Goal: Information Seeking & Learning: Learn about a topic

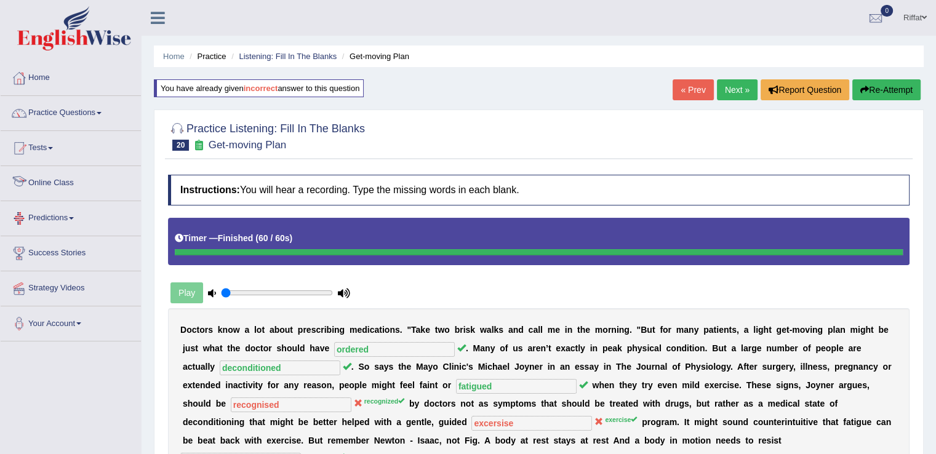
click at [81, 185] on link "Online Class" at bounding box center [71, 181] width 140 height 31
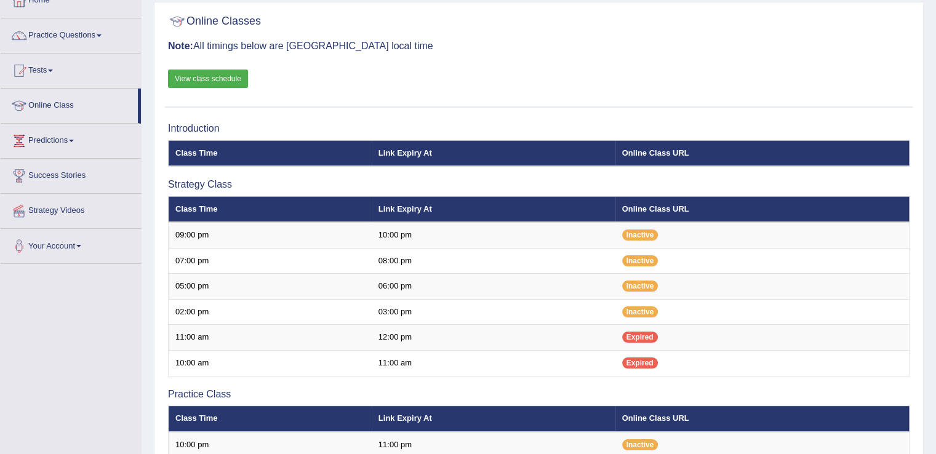
scroll to position [66, 0]
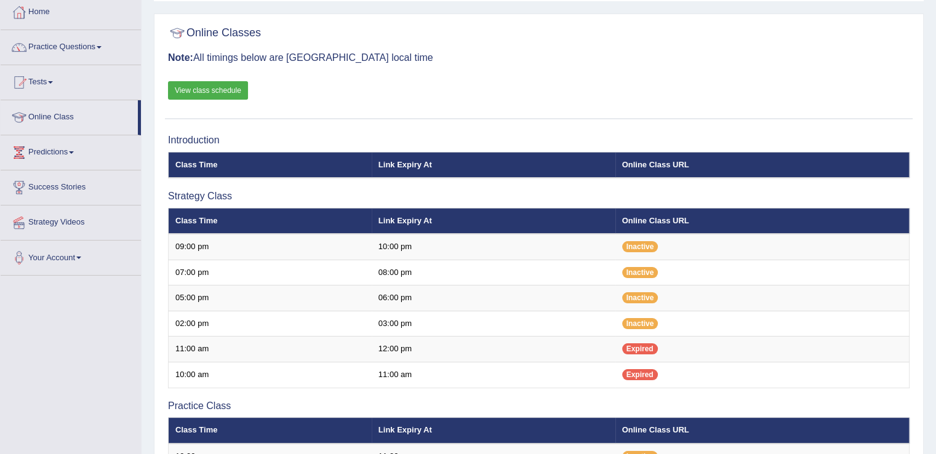
click at [223, 86] on link "View class schedule" at bounding box center [208, 90] width 80 height 18
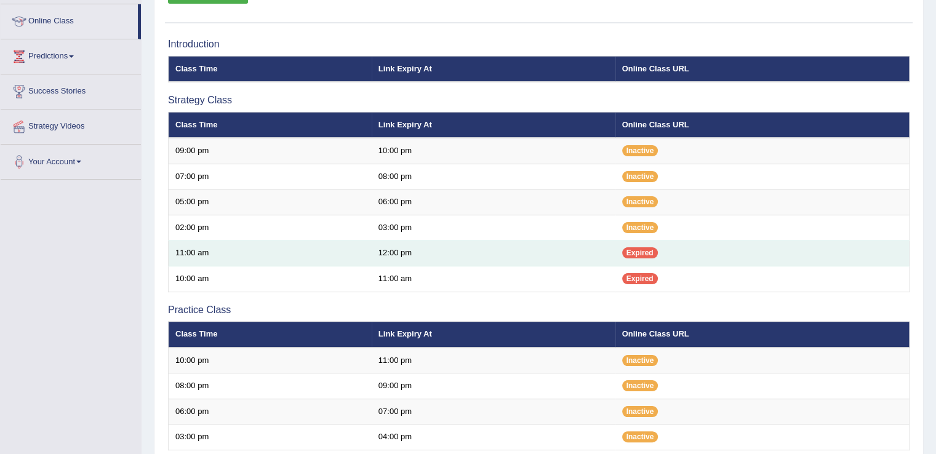
scroll to position [129, 0]
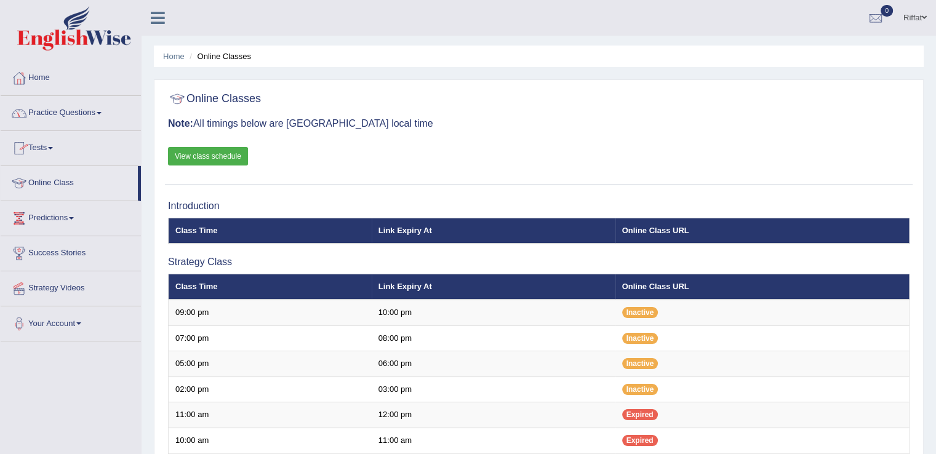
click at [110, 113] on link "Practice Questions" at bounding box center [71, 111] width 140 height 31
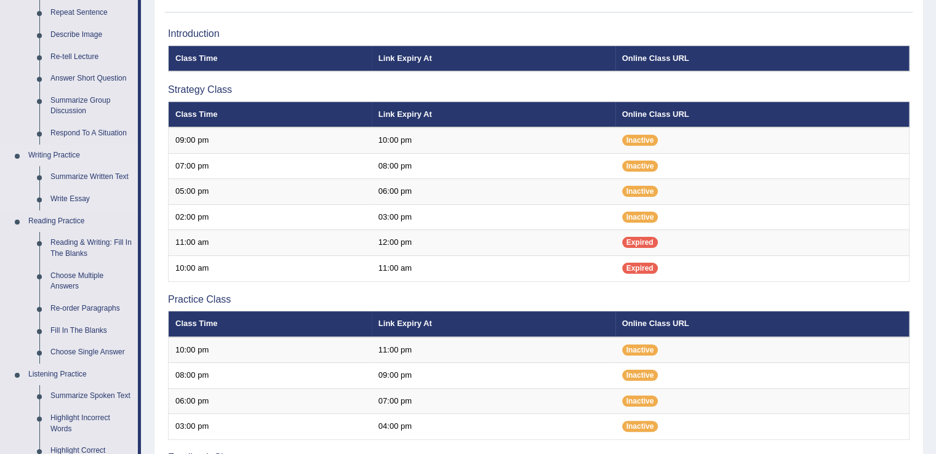
scroll to position [174, 0]
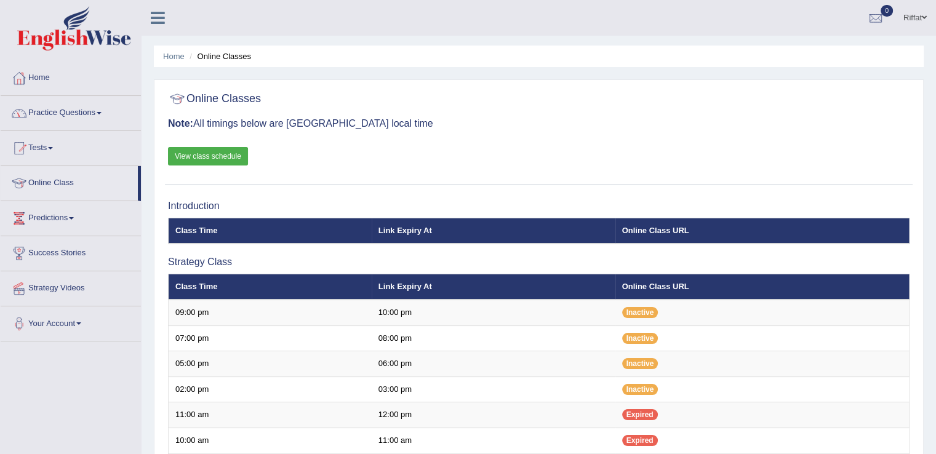
click at [106, 111] on link "Practice Questions" at bounding box center [71, 111] width 140 height 31
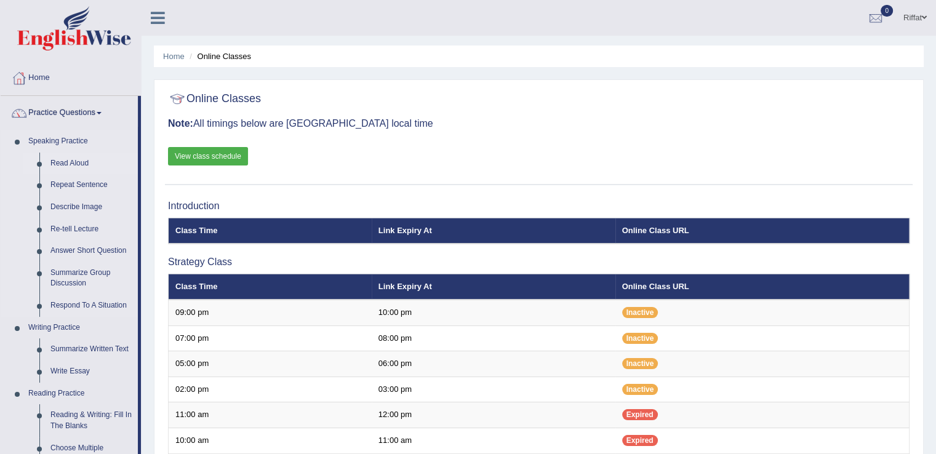
click at [84, 163] on link "Read Aloud" at bounding box center [91, 164] width 93 height 22
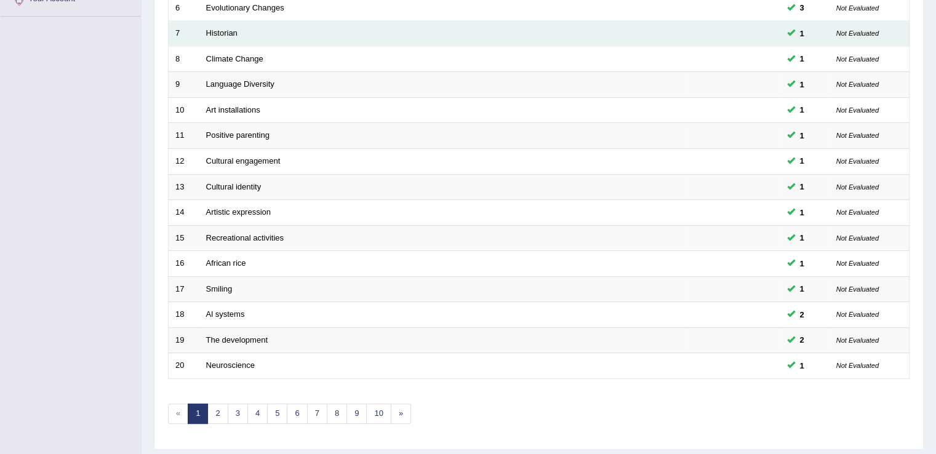
scroll to position [357, 0]
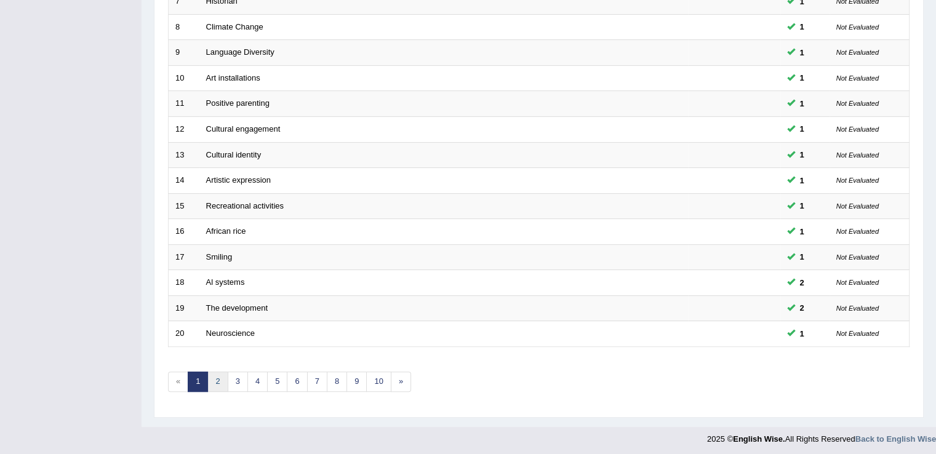
click at [223, 375] on link "2" at bounding box center [217, 382] width 20 height 20
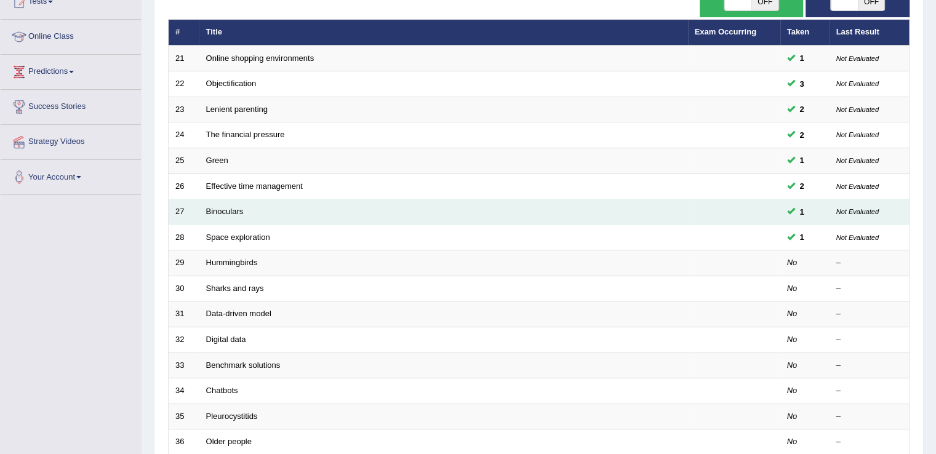
scroll to position [147, 0]
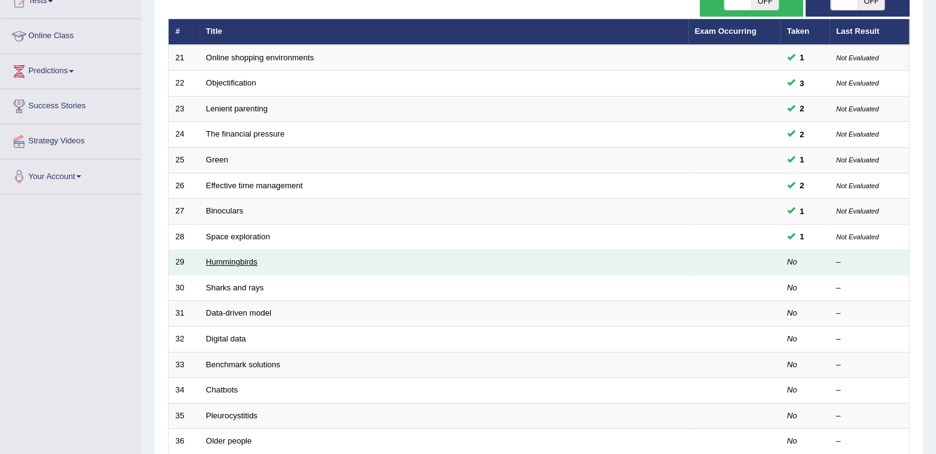
click at [222, 259] on link "Hummingbirds" at bounding box center [232, 261] width 52 height 9
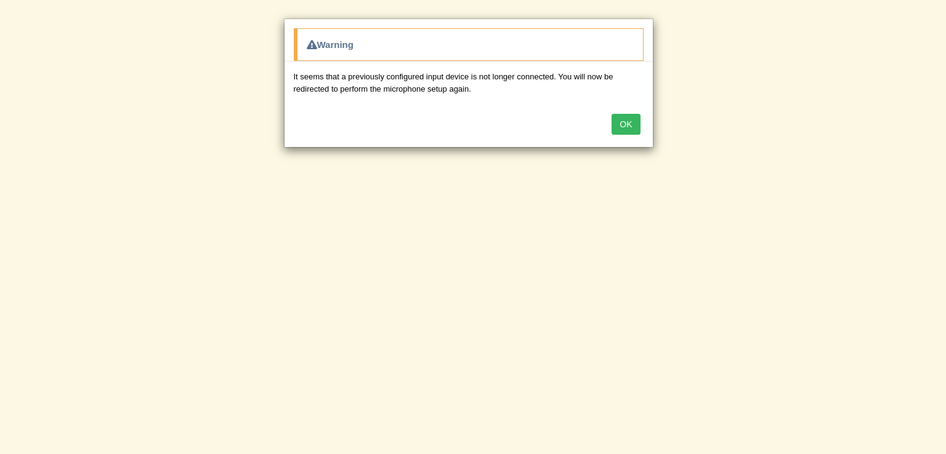
click at [621, 121] on button "OK" at bounding box center [625, 124] width 28 height 21
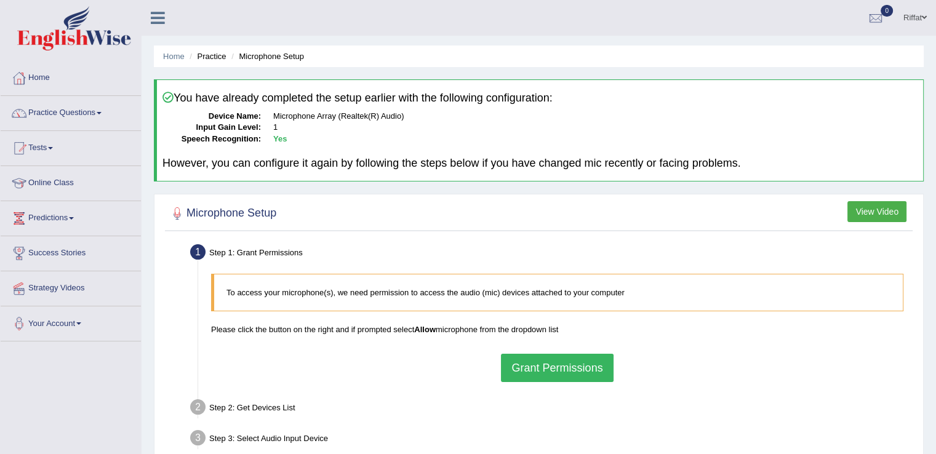
click at [582, 368] on button "Grant Permissions" at bounding box center [557, 368] width 112 height 28
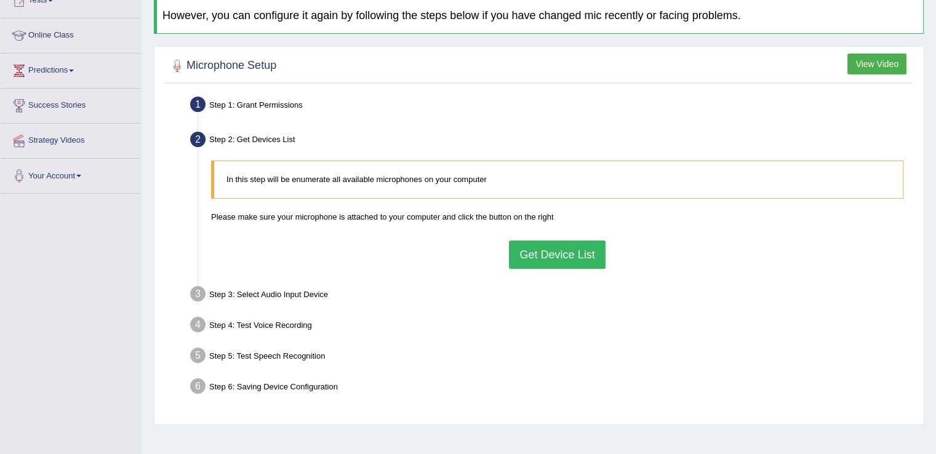
scroll to position [148, 0]
click at [554, 248] on button "Get Device List" at bounding box center [557, 255] width 96 height 28
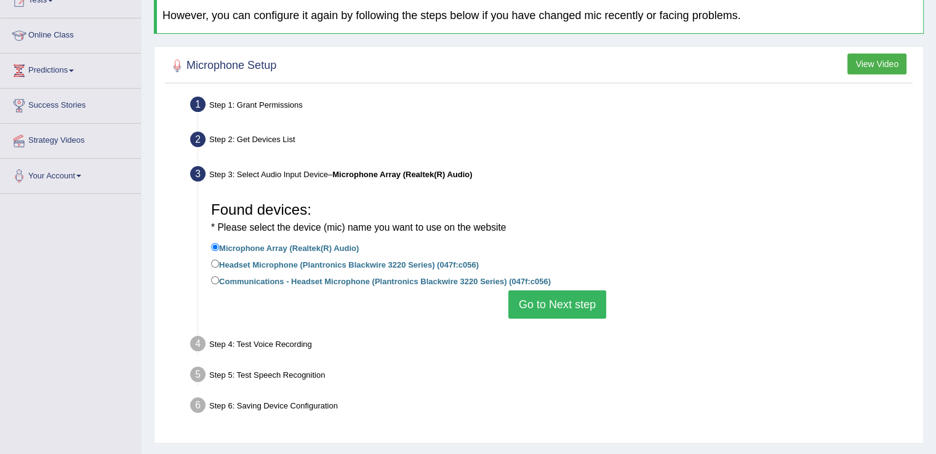
click at [552, 300] on button "Go to Next step" at bounding box center [557, 305] width 98 height 28
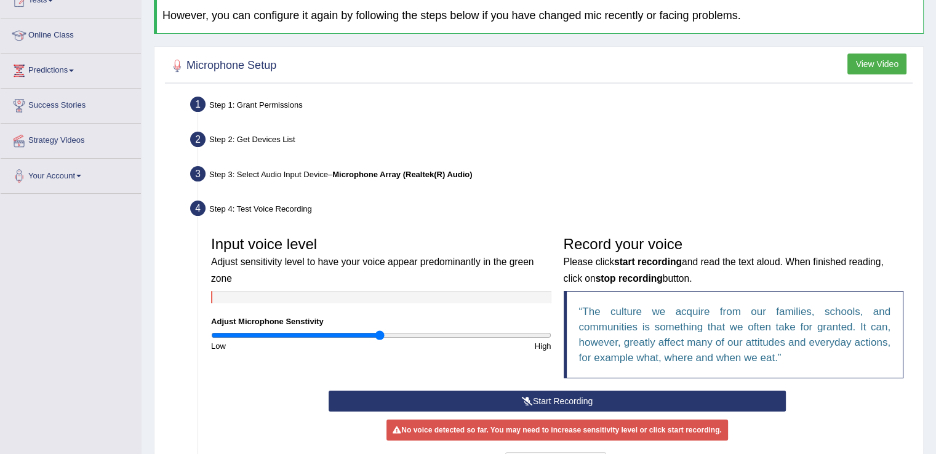
scroll to position [283, 0]
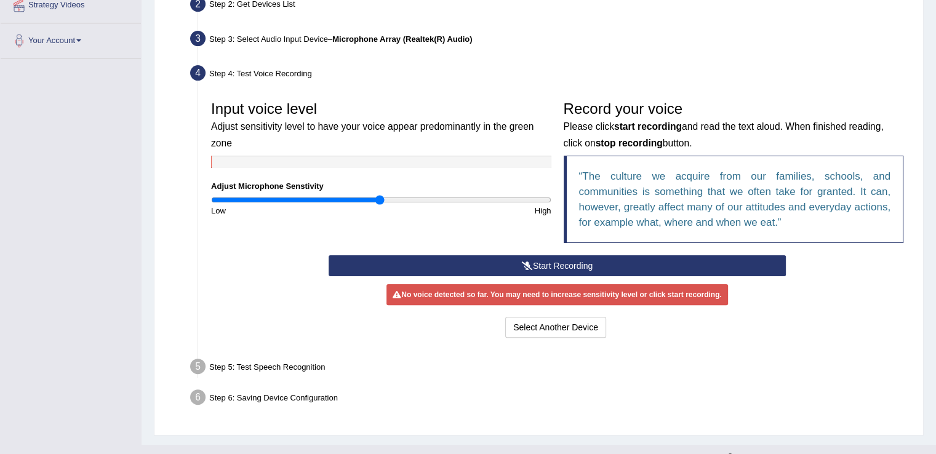
click at [544, 262] on button "Start Recording" at bounding box center [557, 265] width 457 height 21
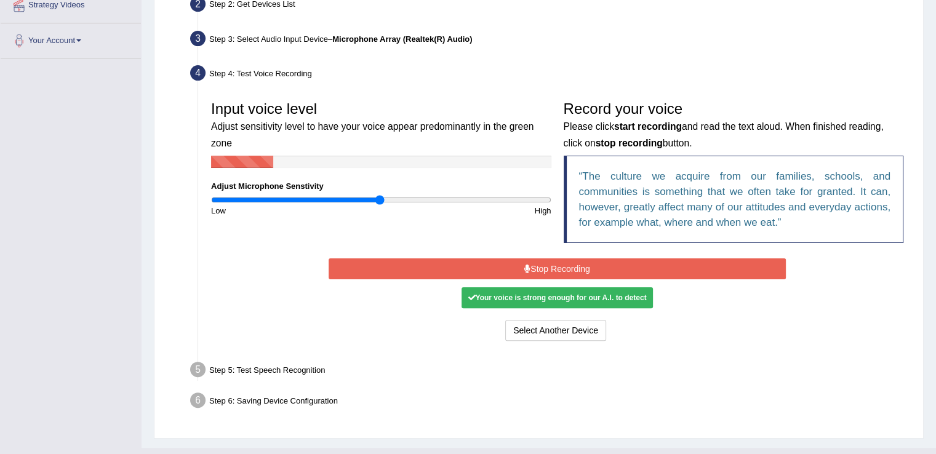
click at [544, 262] on button "Stop Recording" at bounding box center [557, 269] width 457 height 21
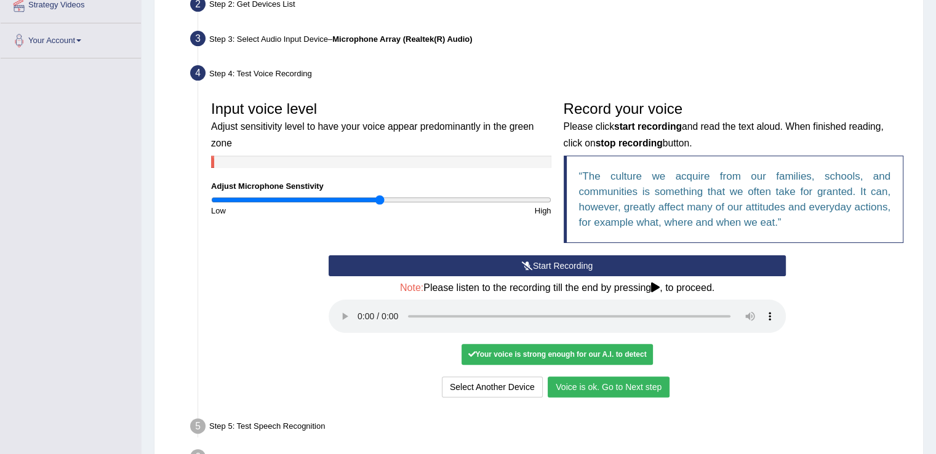
click at [618, 377] on button "Voice is ok. Go to Next step" at bounding box center [609, 387] width 122 height 21
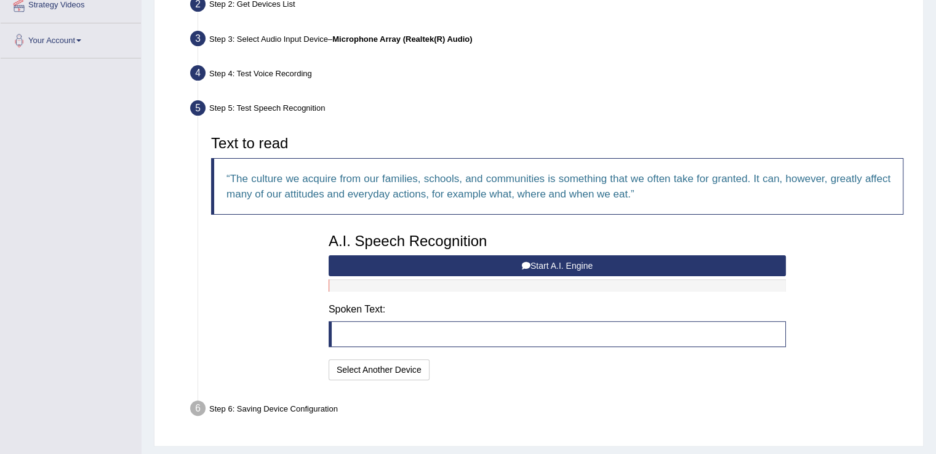
click at [598, 261] on button "Start A.I. Engine" at bounding box center [557, 265] width 457 height 21
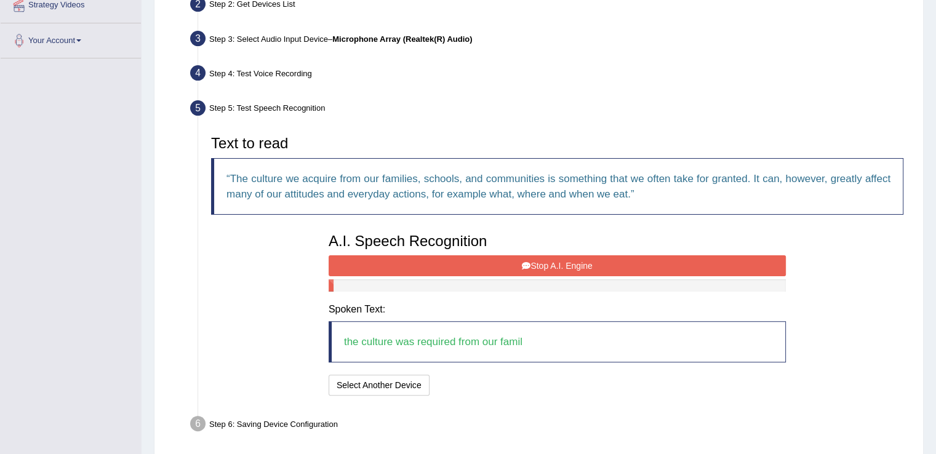
click at [598, 261] on button "Stop A.I. Engine" at bounding box center [557, 265] width 457 height 21
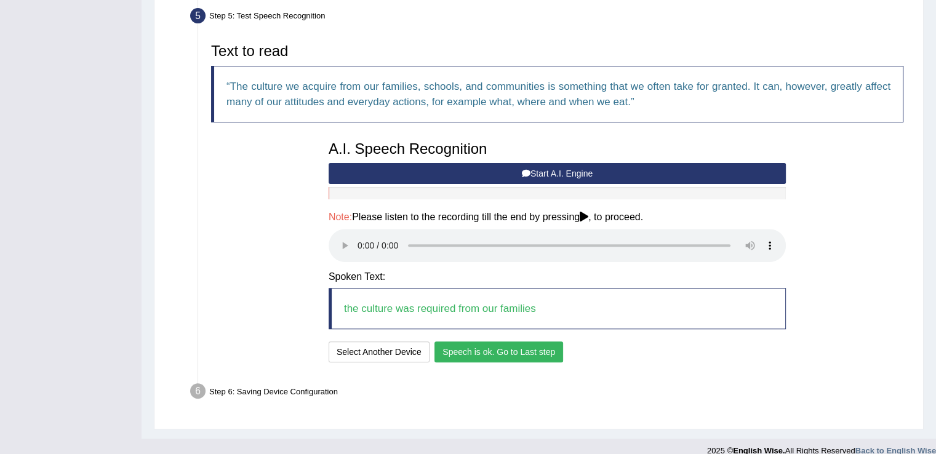
scroll to position [382, 0]
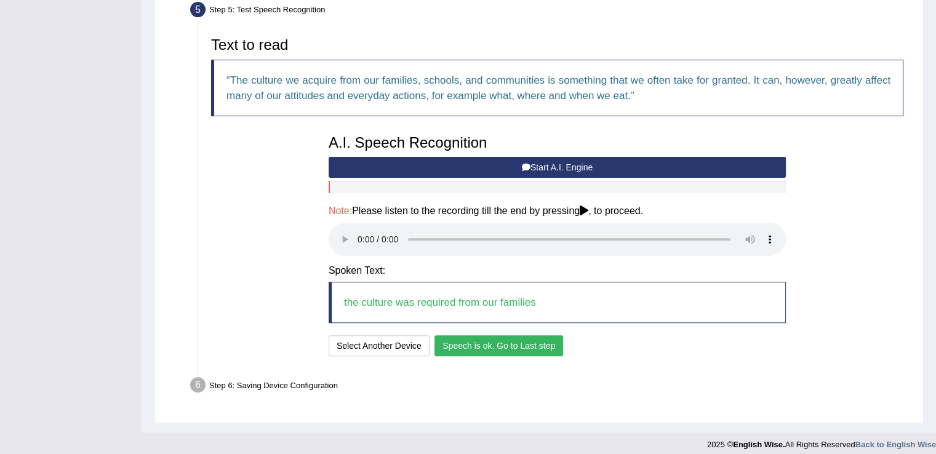
click at [467, 339] on button "Speech is ok. Go to Last step" at bounding box center [499, 345] width 129 height 21
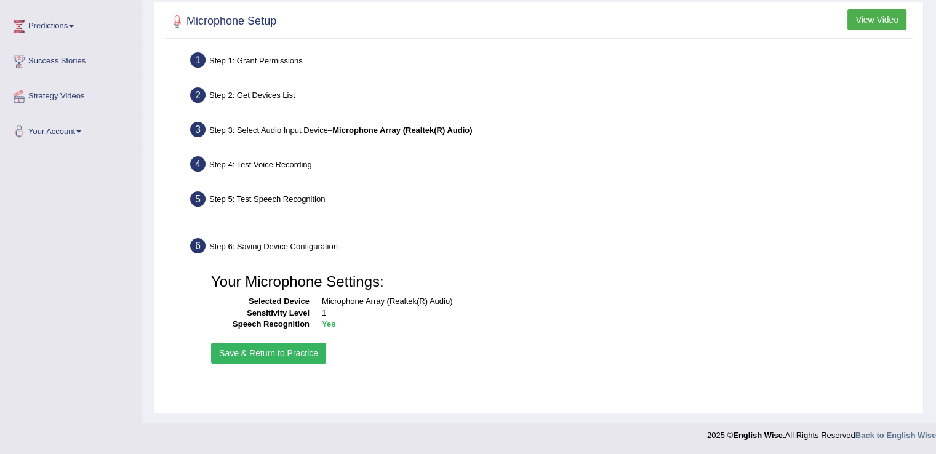
scroll to position [192, 0]
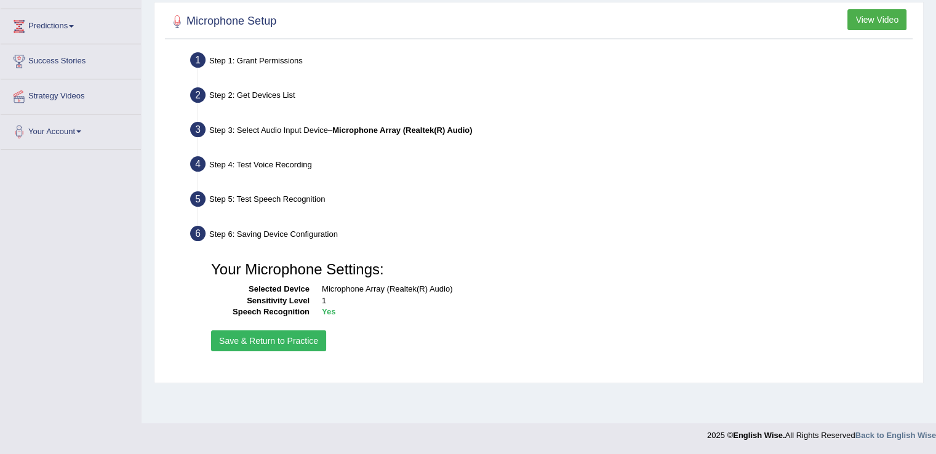
click at [302, 338] on button "Save & Return to Practice" at bounding box center [268, 341] width 115 height 21
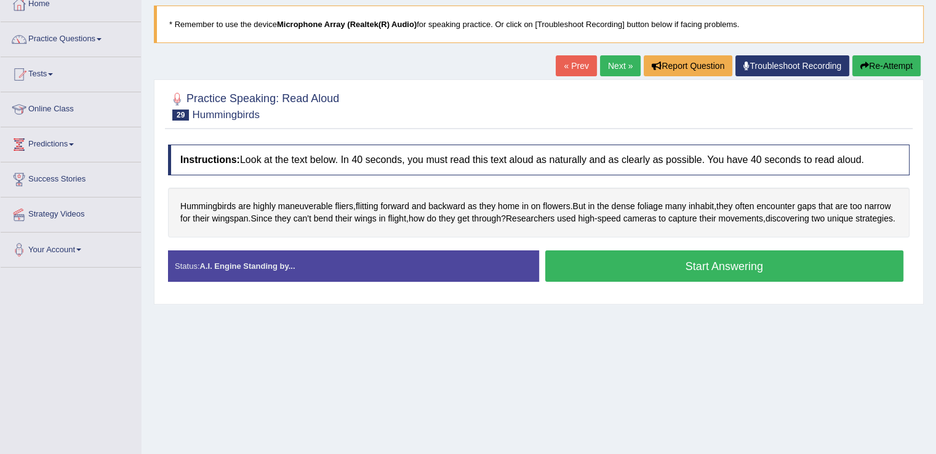
scroll to position [27, 0]
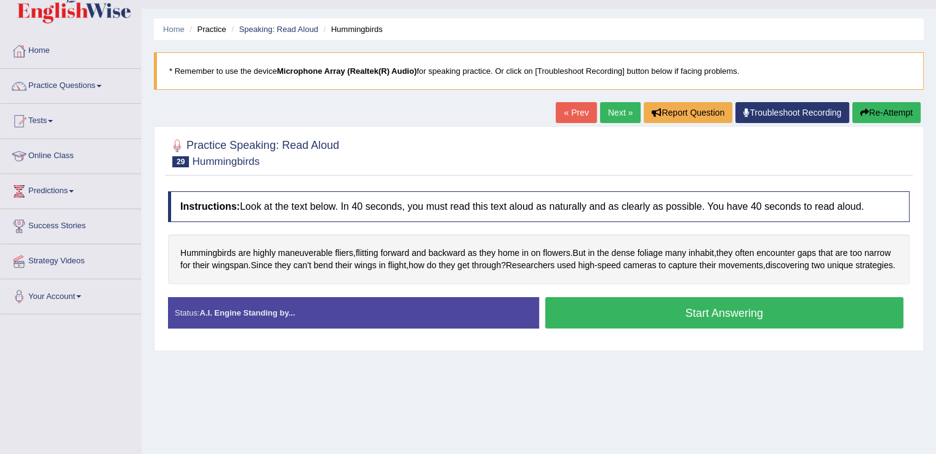
click at [638, 329] on button "Start Answering" at bounding box center [724, 312] width 359 height 31
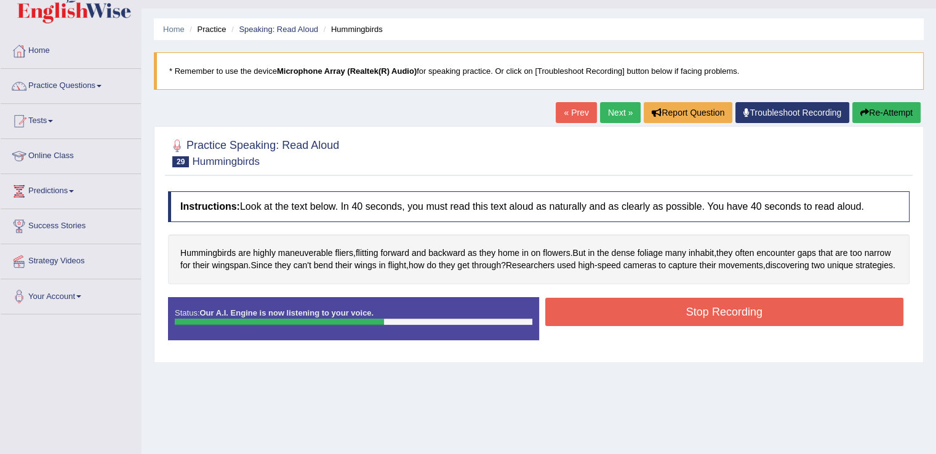
click at [603, 323] on button "Stop Recording" at bounding box center [724, 312] width 359 height 28
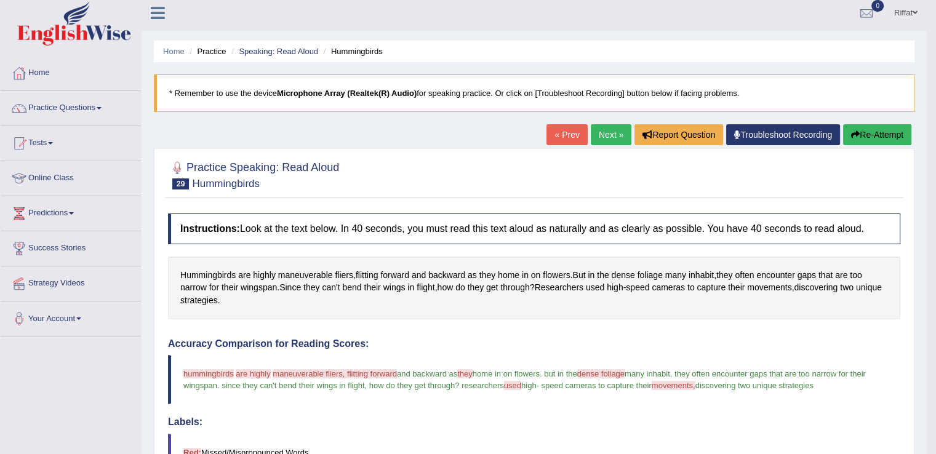
scroll to position [4, 0]
click at [608, 138] on link "Next »" at bounding box center [611, 135] width 41 height 21
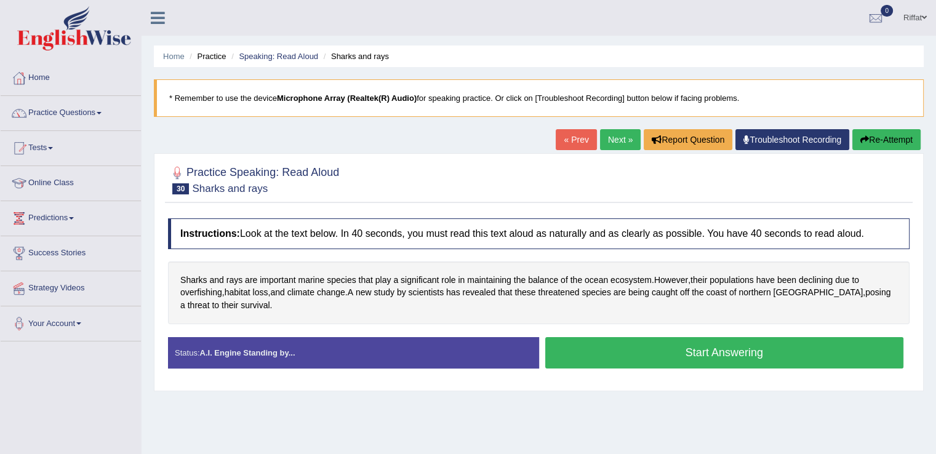
scroll to position [46, 0]
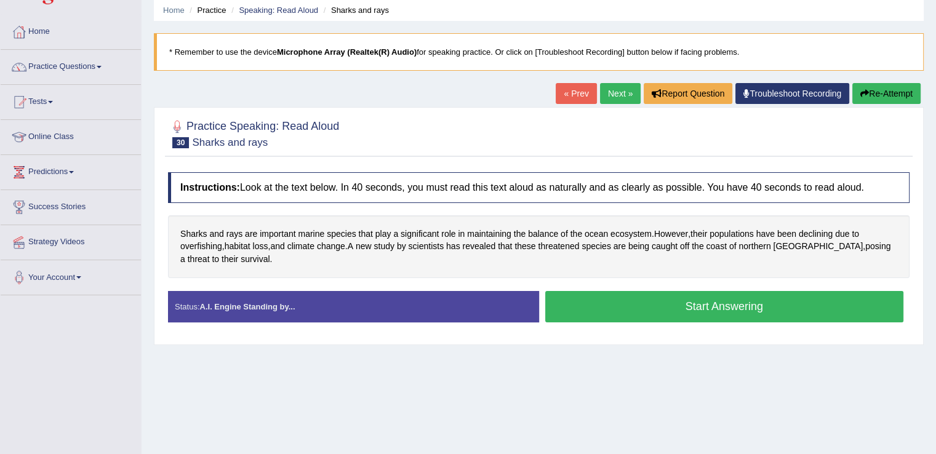
click at [680, 308] on button "Start Answering" at bounding box center [724, 306] width 359 height 31
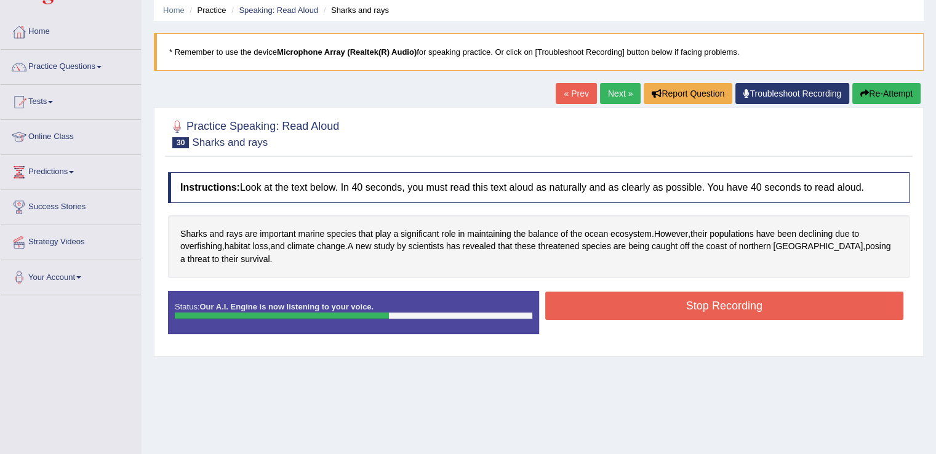
click at [680, 308] on button "Stop Recording" at bounding box center [724, 306] width 359 height 28
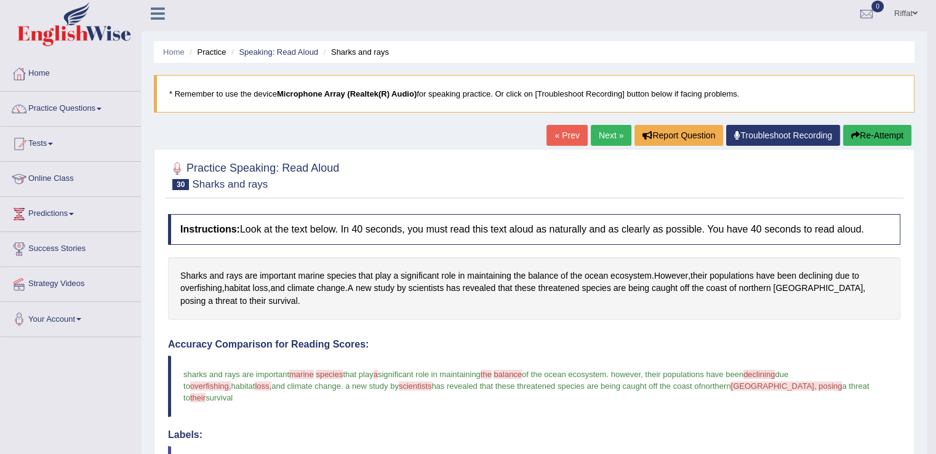
scroll to position [1, 0]
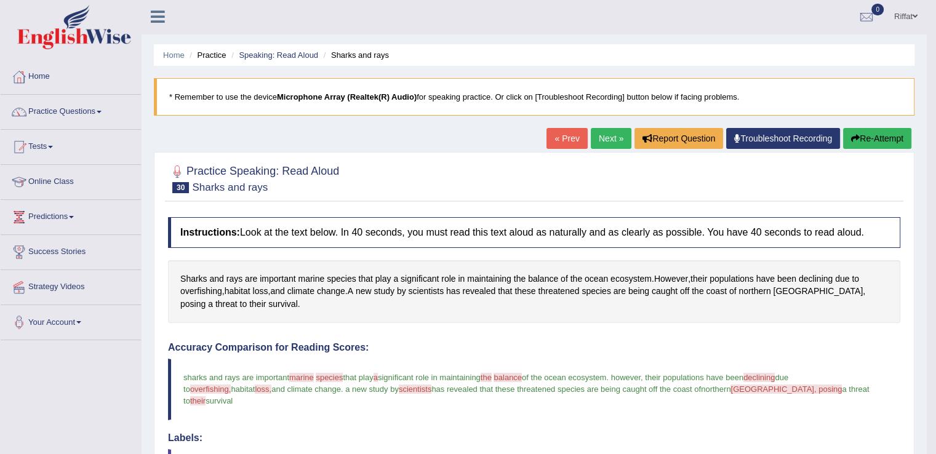
click at [603, 142] on link "Next »" at bounding box center [611, 138] width 41 height 21
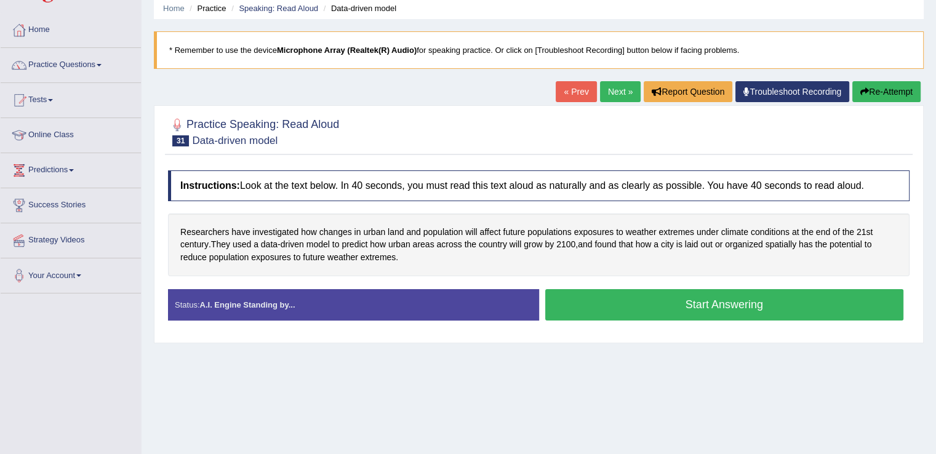
click at [629, 313] on button "Start Answering" at bounding box center [724, 304] width 359 height 31
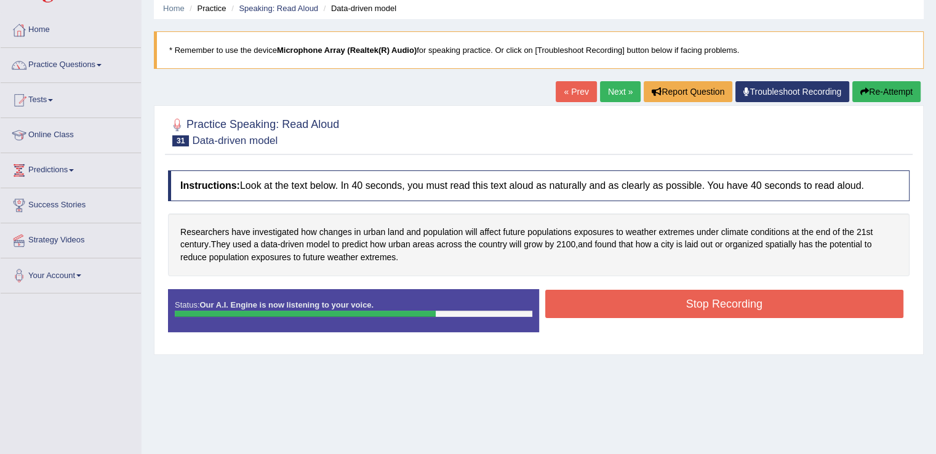
click at [637, 307] on button "Stop Recording" at bounding box center [724, 304] width 359 height 28
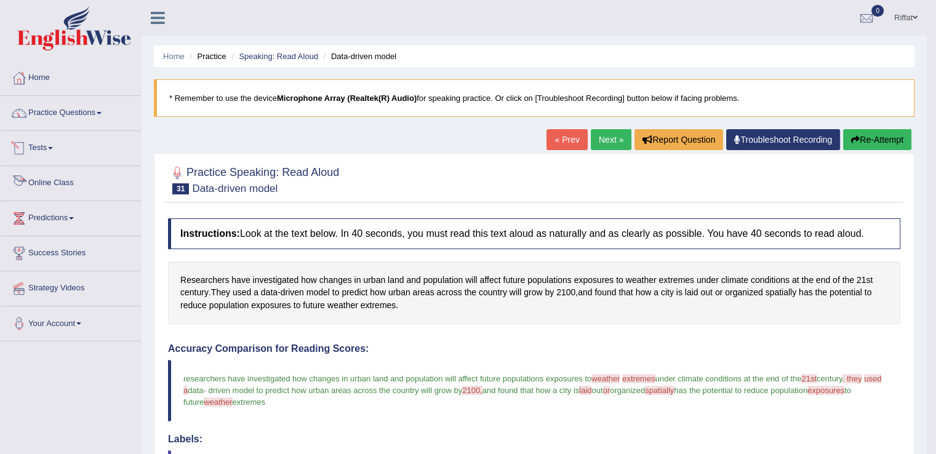
click at [82, 185] on link "Online Class" at bounding box center [71, 181] width 140 height 31
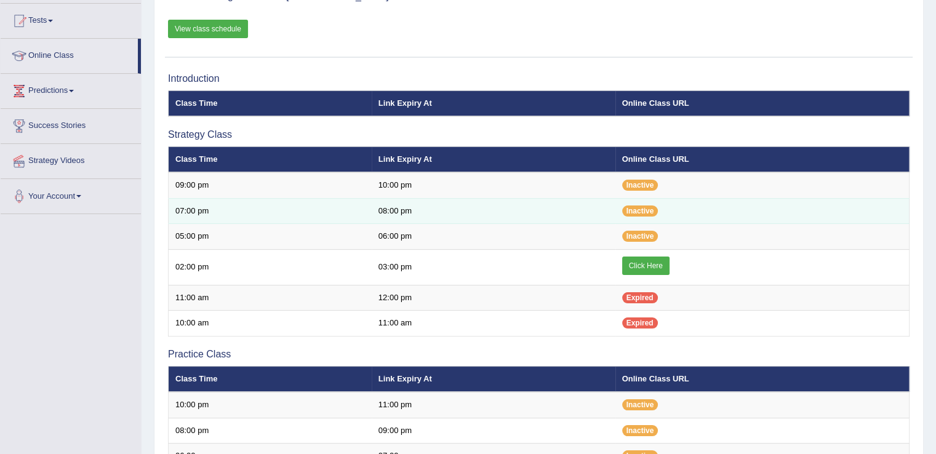
scroll to position [130, 0]
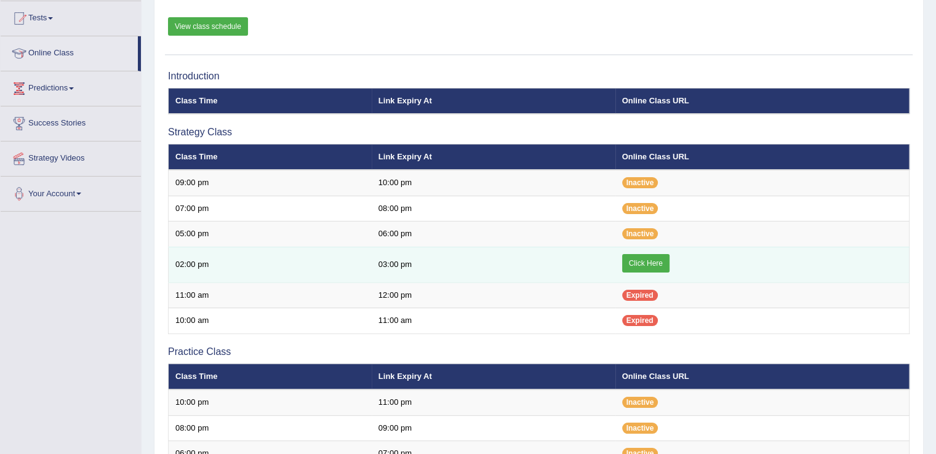
click at [639, 260] on link "Click Here" at bounding box center [645, 263] width 47 height 18
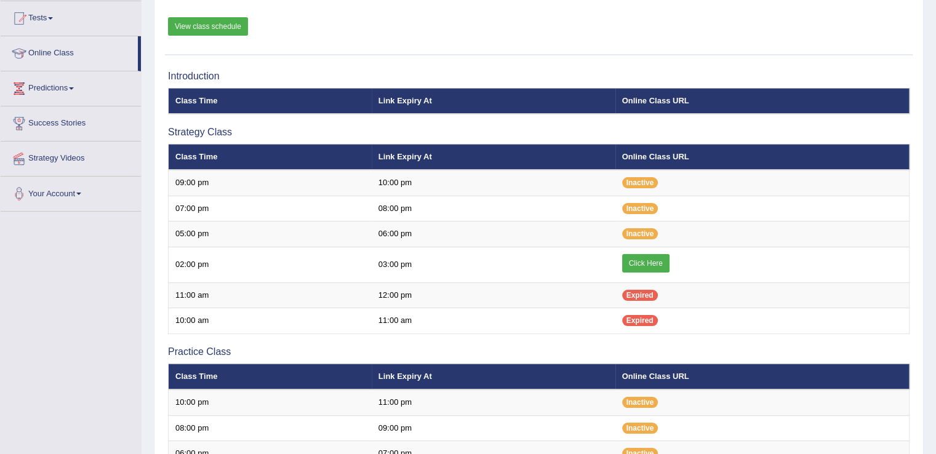
scroll to position [0, 0]
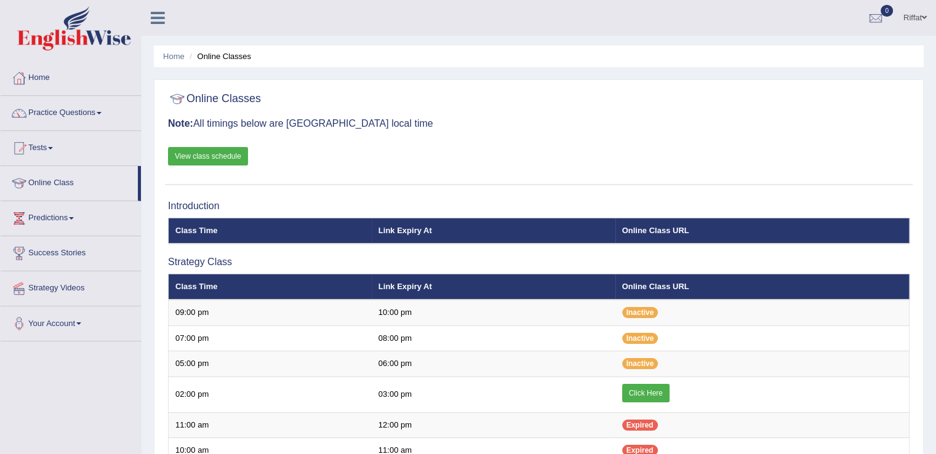
click at [108, 108] on link "Practice Questions" at bounding box center [71, 111] width 140 height 31
click at [108, 114] on link "Practice Questions" at bounding box center [71, 111] width 140 height 31
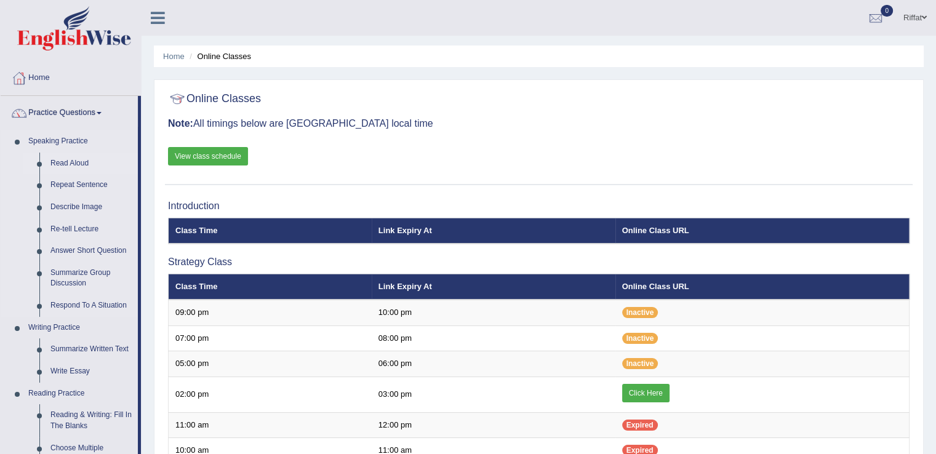
click at [82, 163] on link "Read Aloud" at bounding box center [91, 164] width 93 height 22
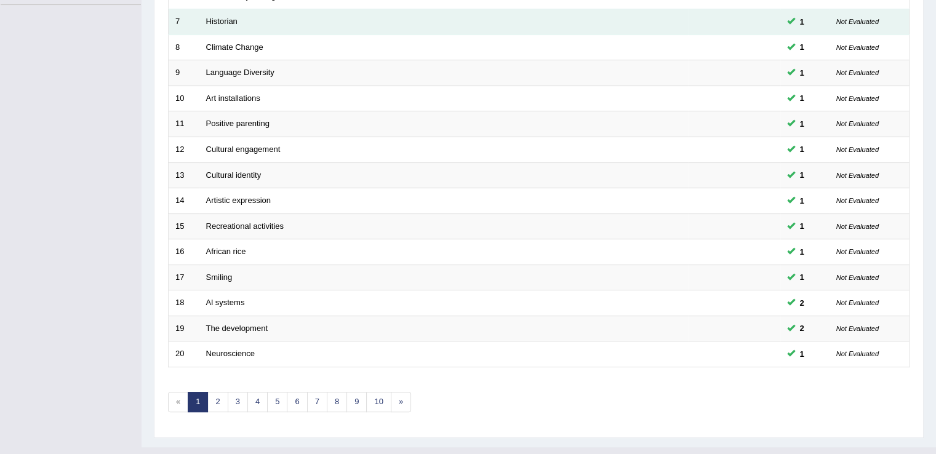
scroll to position [357, 0]
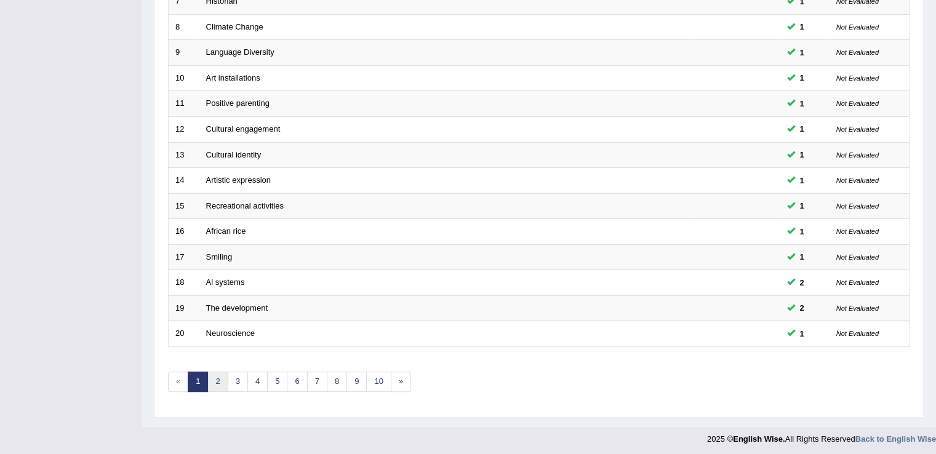
click at [213, 379] on link "2" at bounding box center [217, 382] width 20 height 20
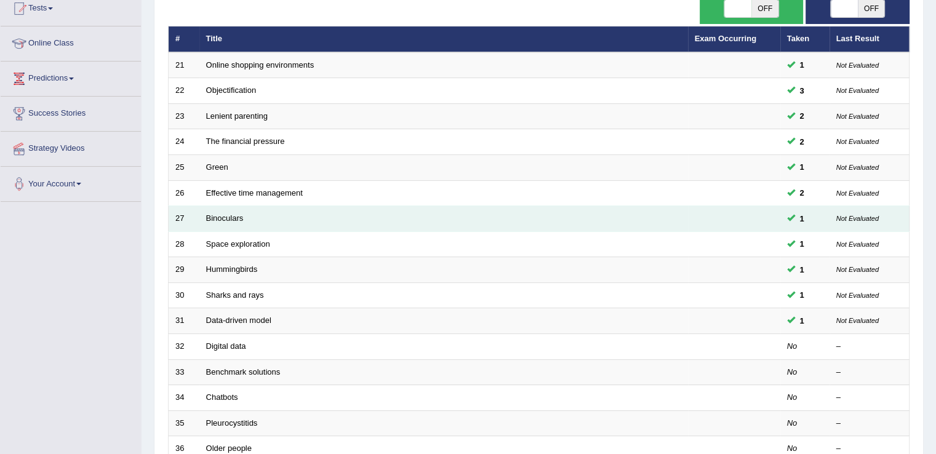
scroll to position [198, 0]
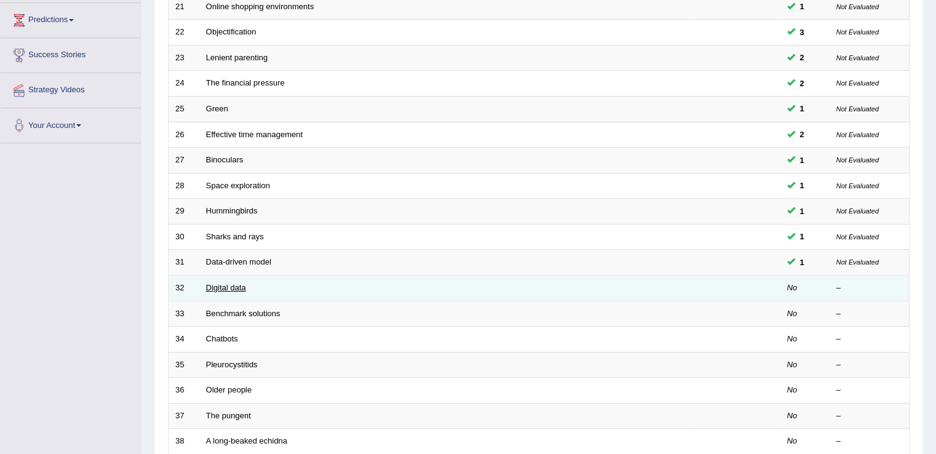
click at [236, 286] on link "Digital data" at bounding box center [226, 287] width 40 height 9
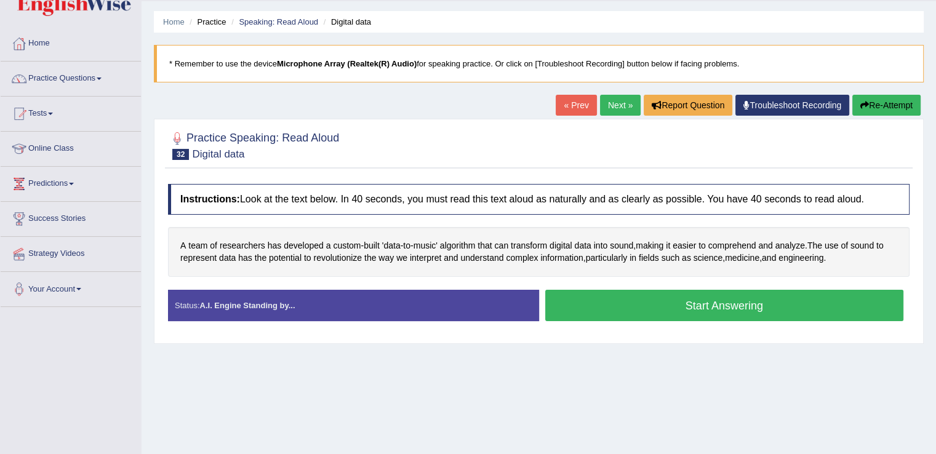
scroll to position [32, 0]
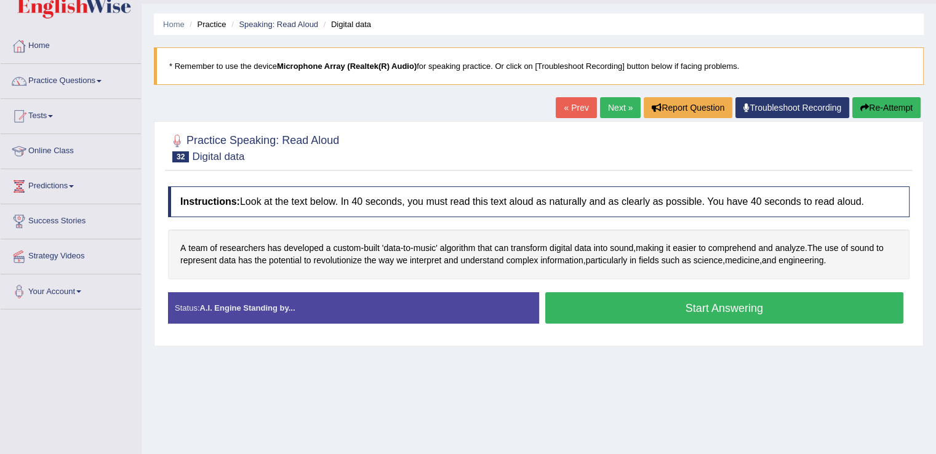
click at [709, 318] on button "Start Answering" at bounding box center [724, 307] width 359 height 31
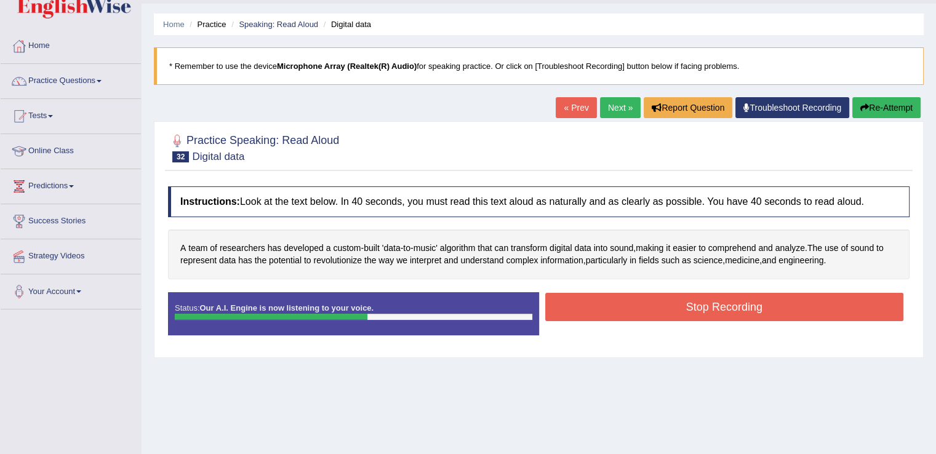
click at [709, 303] on button "Stop Recording" at bounding box center [724, 307] width 359 height 28
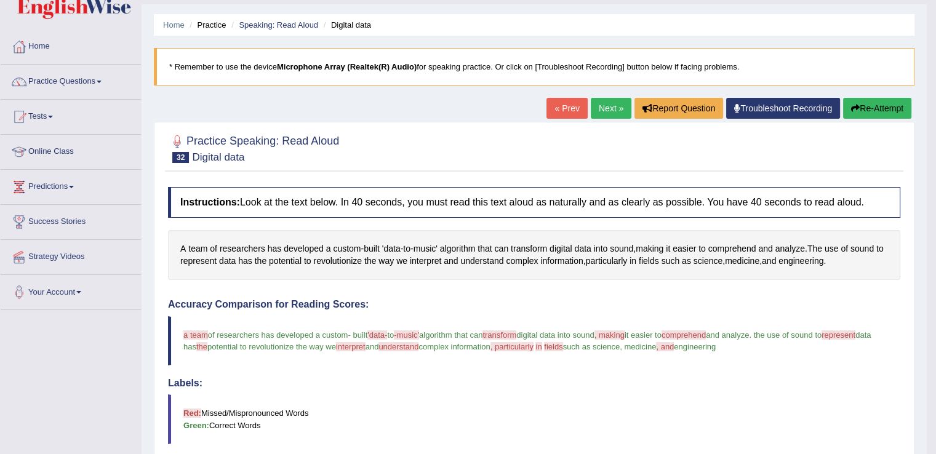
scroll to position [0, 0]
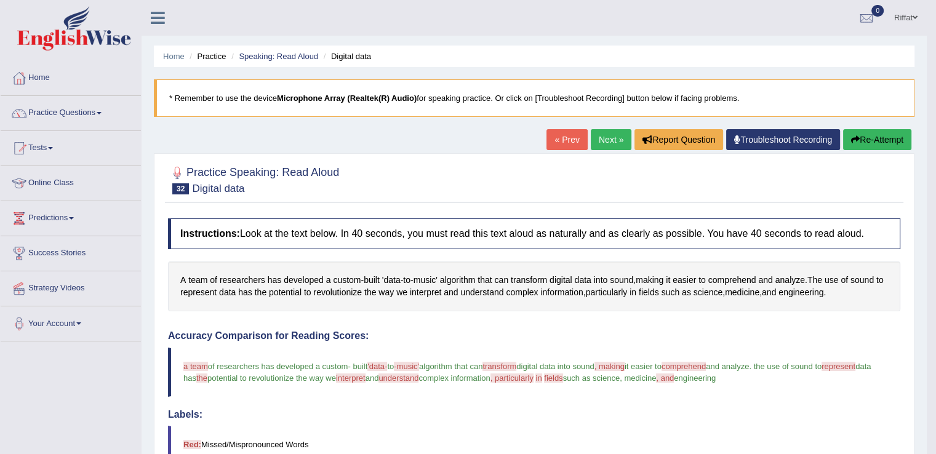
drag, startPoint x: 635, startPoint y: 259, endPoint x: 549, endPoint y: 190, distance: 110.4
click at [549, 190] on div "Practice Speaking: Read Aloud 32 Digital data Instructions: Look at the text be…" at bounding box center [534, 459] width 761 height 612
click at [89, 183] on link "Online Class" at bounding box center [71, 181] width 140 height 31
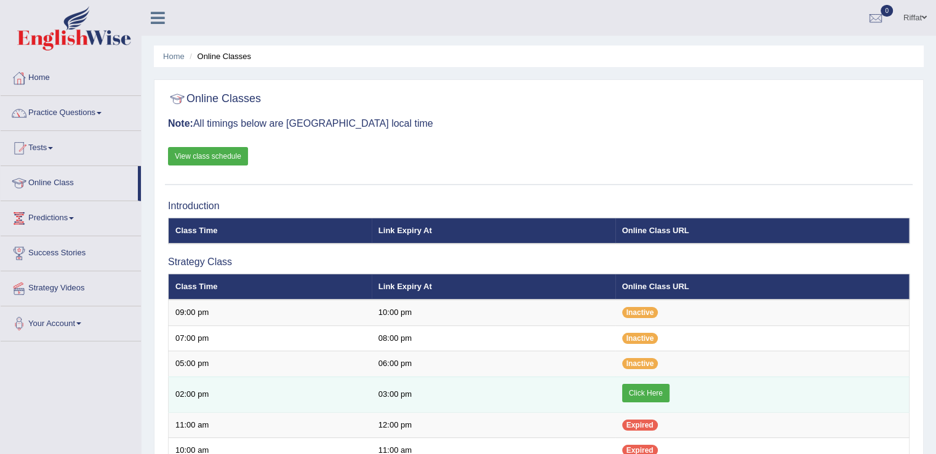
click at [638, 393] on link "Click Here" at bounding box center [645, 393] width 47 height 18
click at [650, 387] on link "Click Here" at bounding box center [645, 393] width 47 height 18
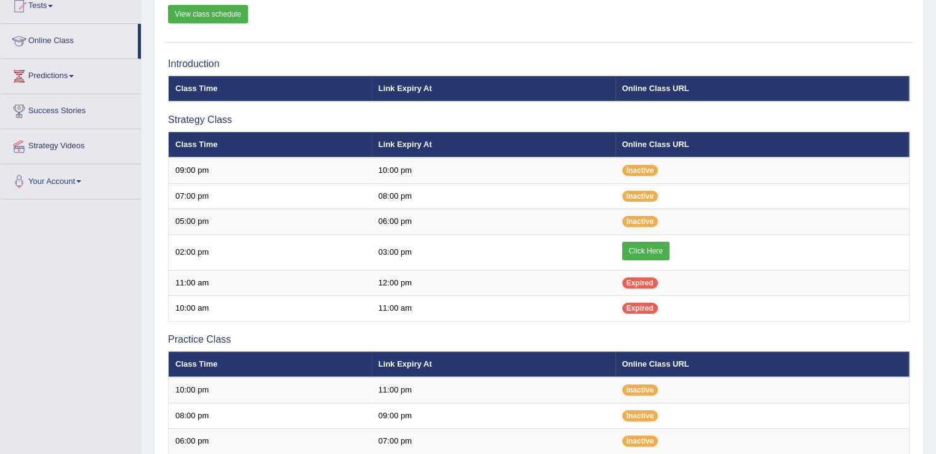
scroll to position [143, 0]
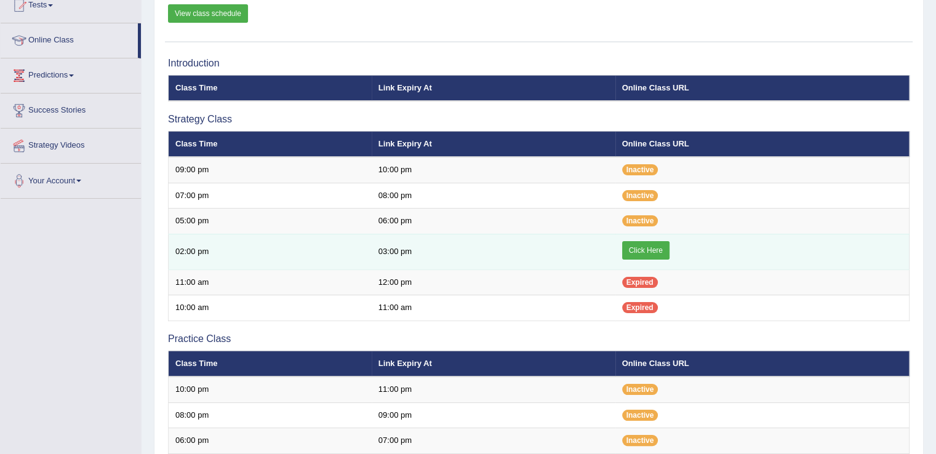
click at [645, 247] on link "Click Here" at bounding box center [645, 250] width 47 height 18
click at [637, 247] on link "Click Here" at bounding box center [645, 250] width 47 height 18
click at [653, 246] on link "Click Here" at bounding box center [645, 250] width 47 height 18
click at [641, 244] on link "Click Here" at bounding box center [645, 250] width 47 height 18
click at [641, 251] on link "Click Here" at bounding box center [645, 250] width 47 height 18
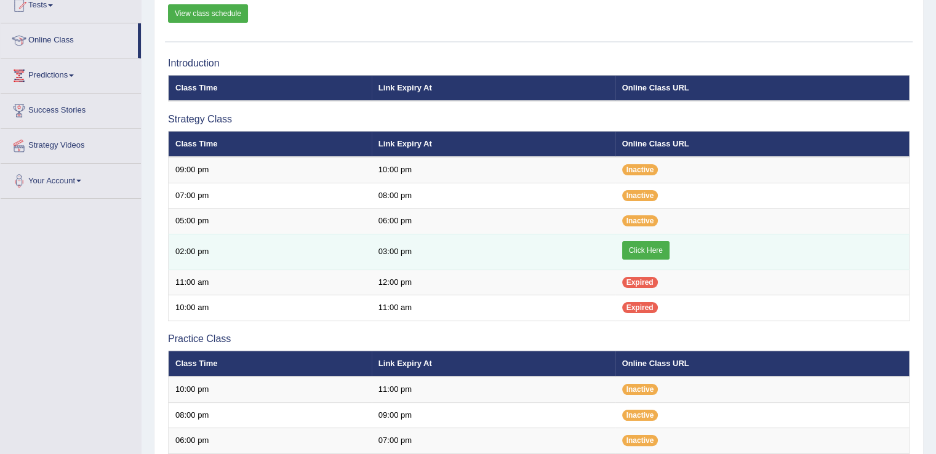
click at [646, 247] on link "Click Here" at bounding box center [645, 250] width 47 height 18
click at [642, 251] on link "Click Here" at bounding box center [645, 250] width 47 height 18
click at [633, 250] on link "Click Here" at bounding box center [645, 250] width 47 height 18
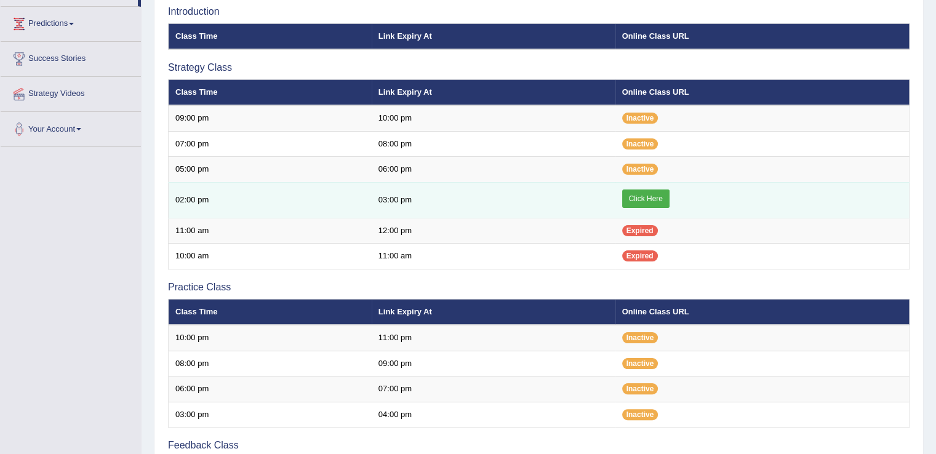
scroll to position [154, 0]
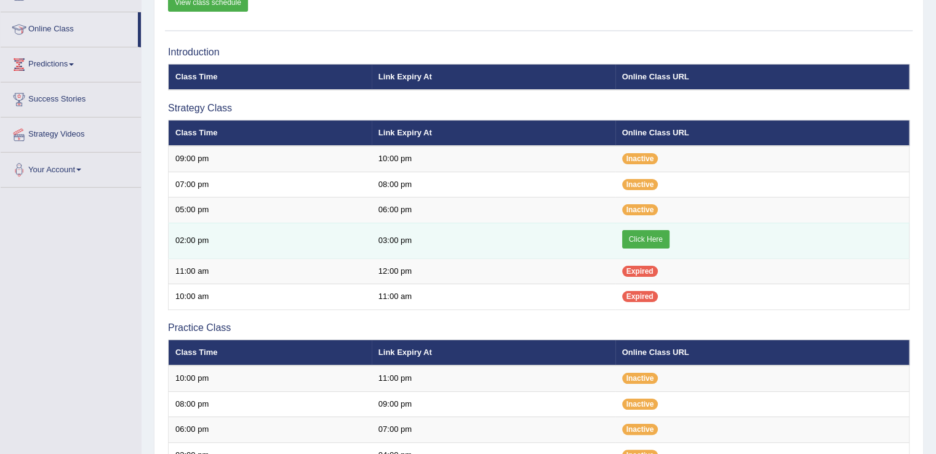
click at [655, 237] on link "Click Here" at bounding box center [645, 239] width 47 height 18
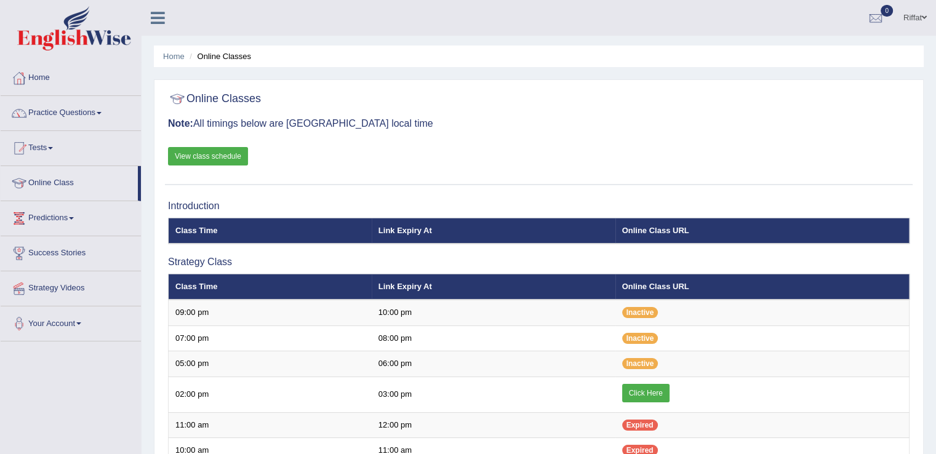
click at [228, 156] on link "View class schedule" at bounding box center [208, 156] width 80 height 18
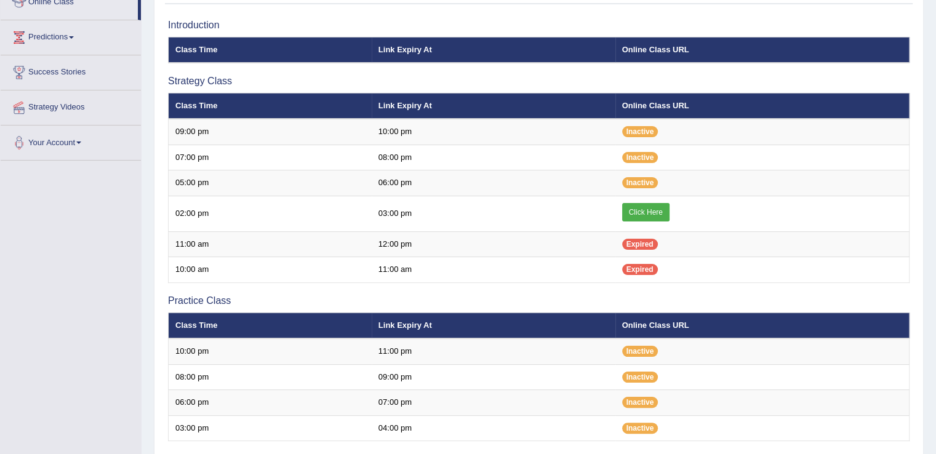
scroll to position [182, 0]
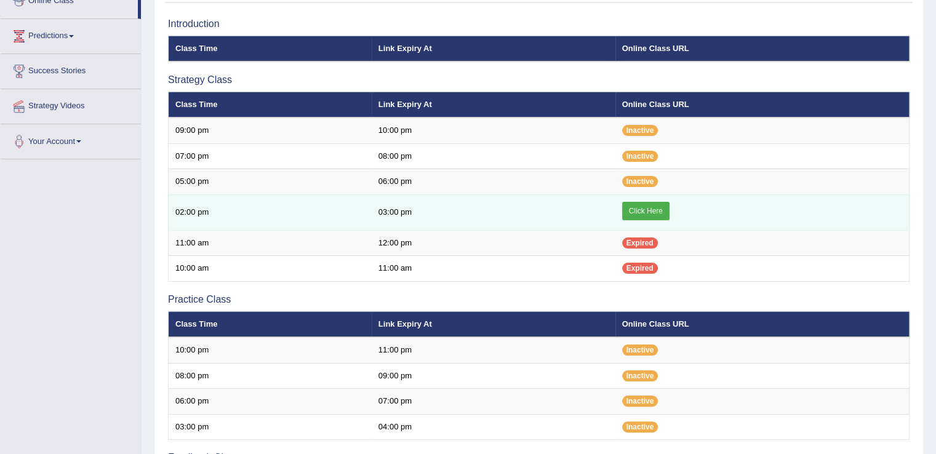
click at [649, 204] on link "Click Here" at bounding box center [645, 211] width 47 height 18
click at [646, 209] on link "Click Here" at bounding box center [645, 211] width 47 height 18
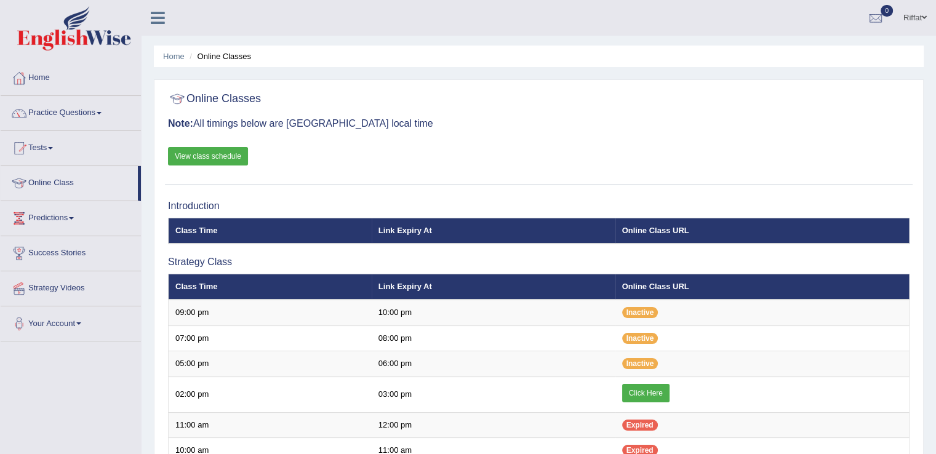
click at [228, 157] on link "View class schedule" at bounding box center [208, 156] width 80 height 18
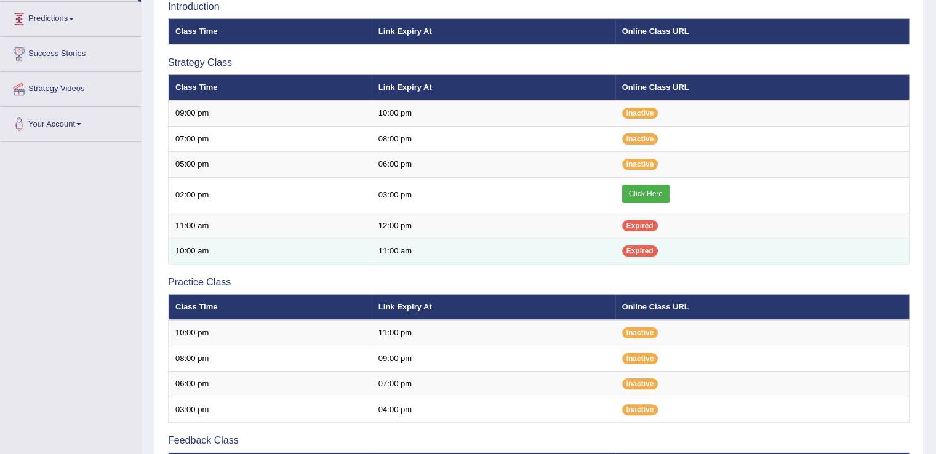
scroll to position [201, 0]
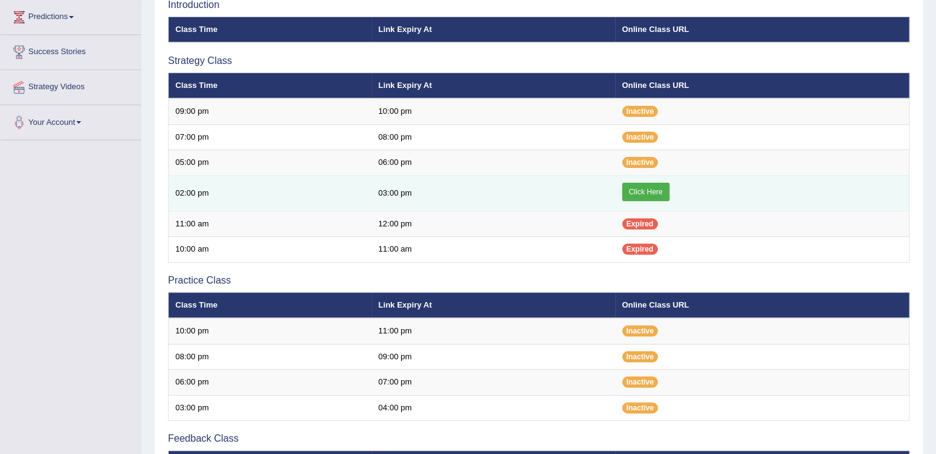
click at [643, 188] on link "Click Here" at bounding box center [645, 192] width 47 height 18
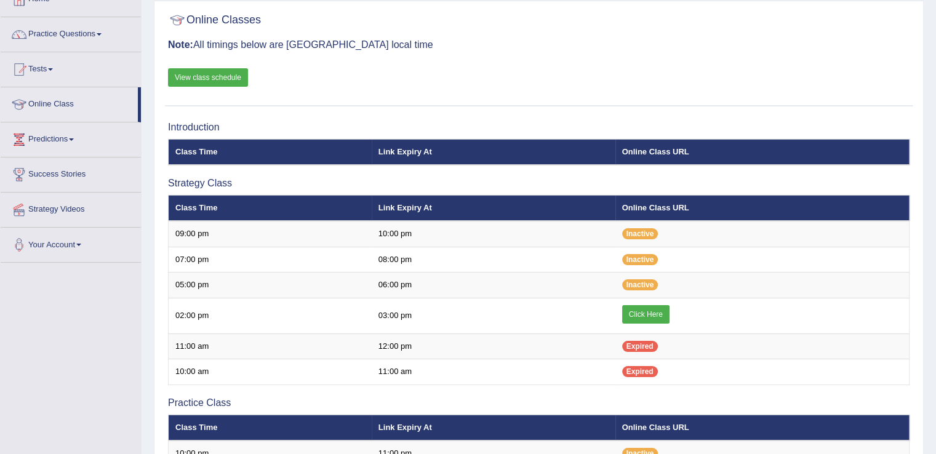
scroll to position [14, 0]
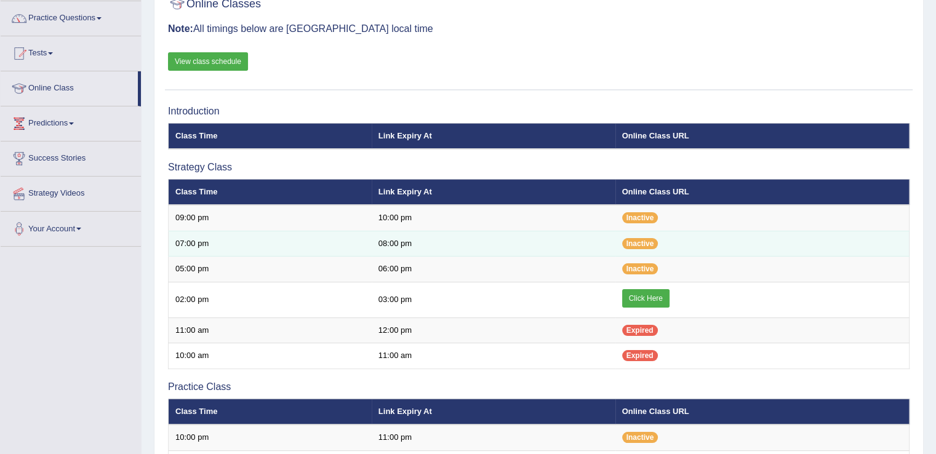
scroll to position [98, 0]
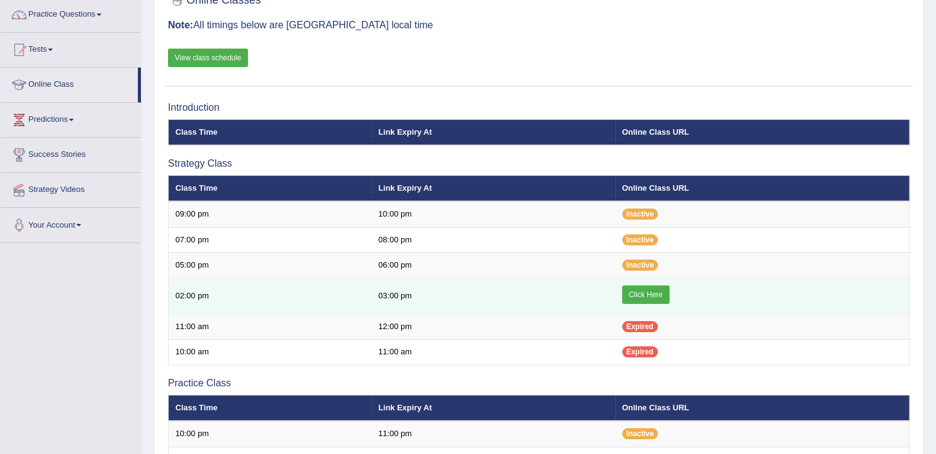
click at [645, 289] on link "Click Here" at bounding box center [645, 295] width 47 height 18
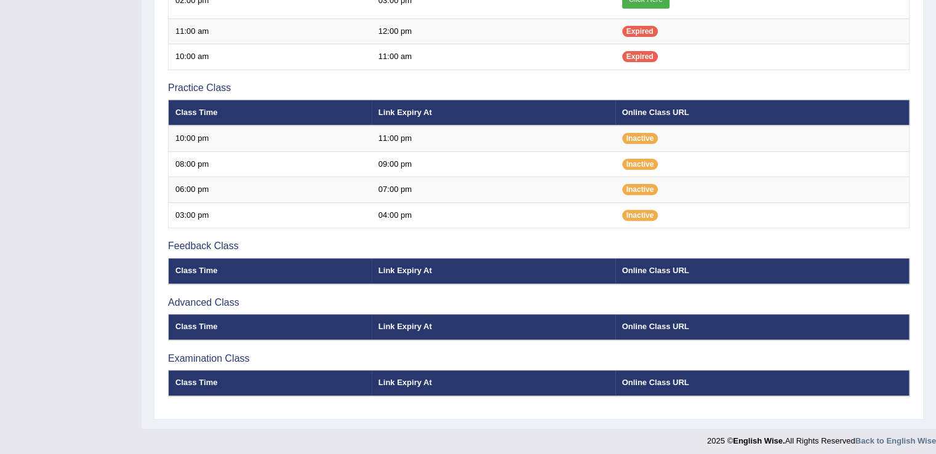
scroll to position [219, 0]
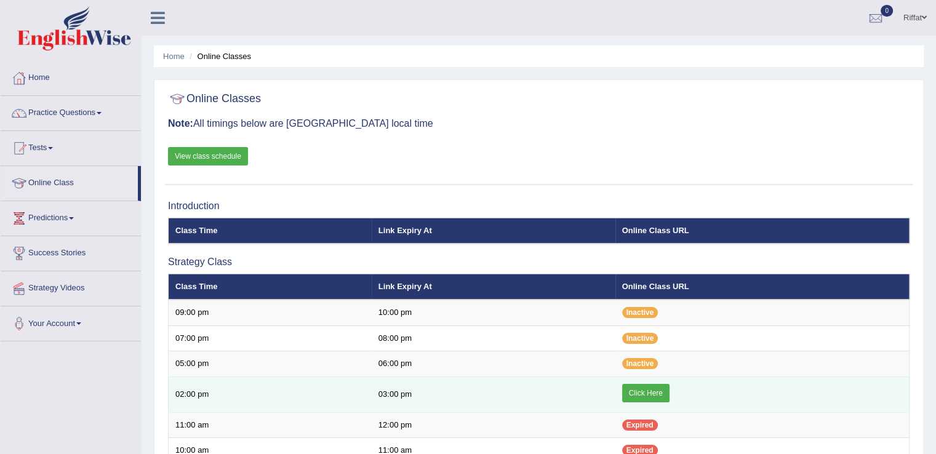
click at [650, 386] on link "Click Here" at bounding box center [645, 393] width 47 height 18
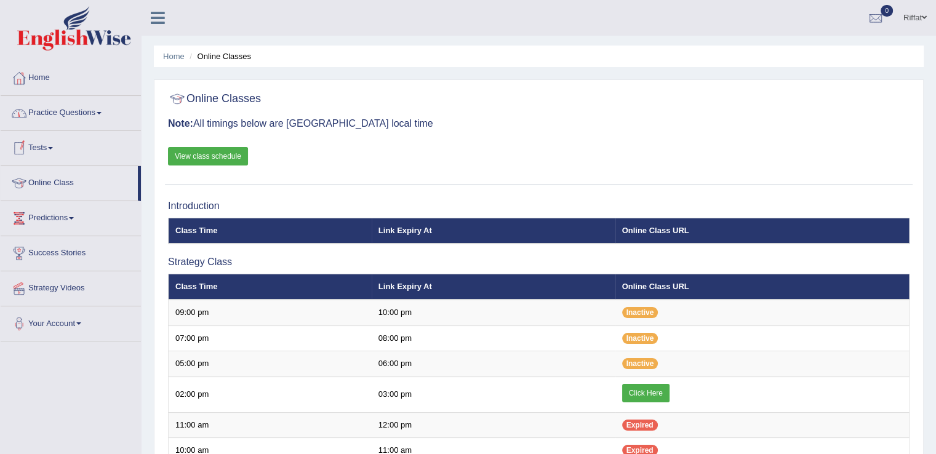
click at [64, 150] on link "Tests" at bounding box center [71, 146] width 140 height 31
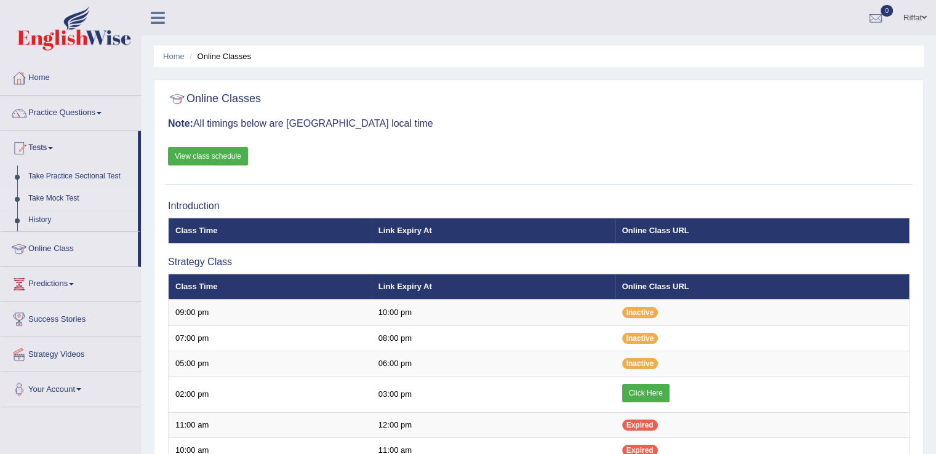
click at [86, 195] on link "Take Mock Test" at bounding box center [80, 199] width 115 height 22
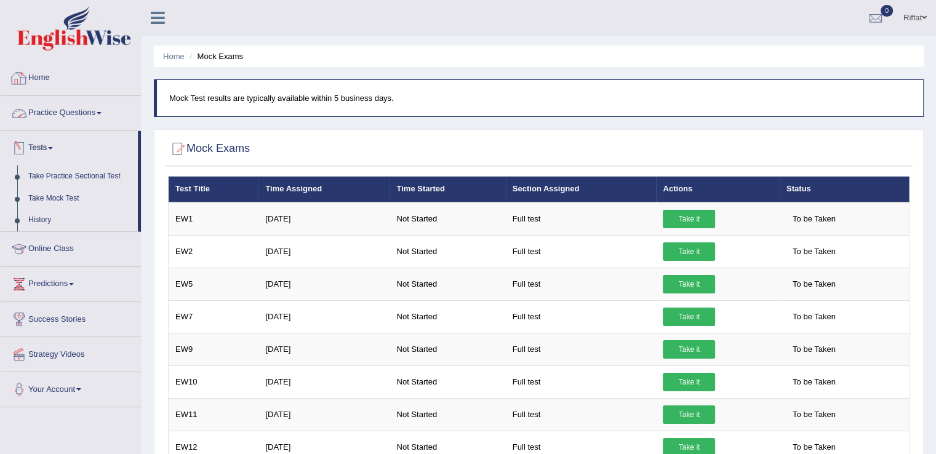
click at [46, 81] on link "Home" at bounding box center [71, 76] width 140 height 31
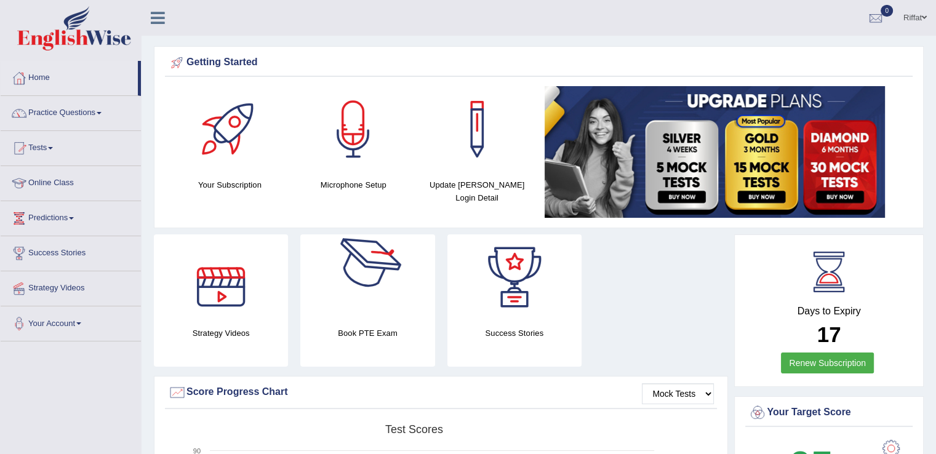
click at [355, 315] on div at bounding box center [367, 278] width 86 height 86
click at [79, 188] on link "Online Class" at bounding box center [71, 181] width 140 height 31
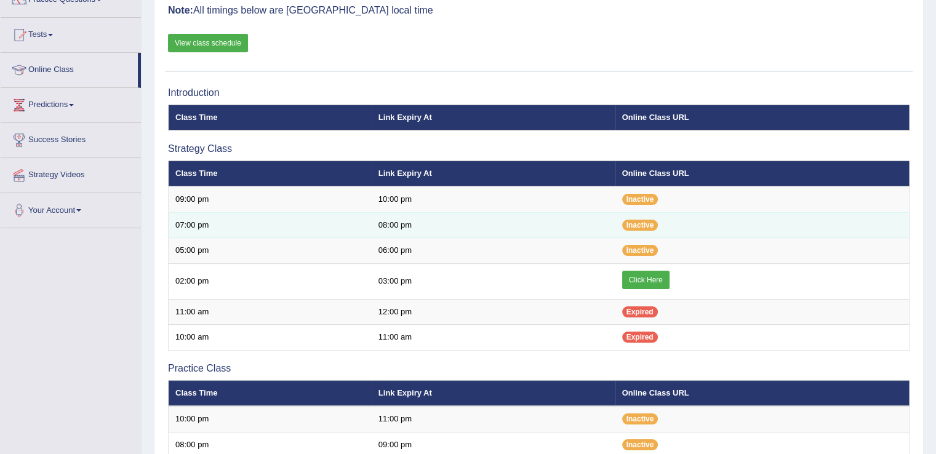
scroll to position [117, 0]
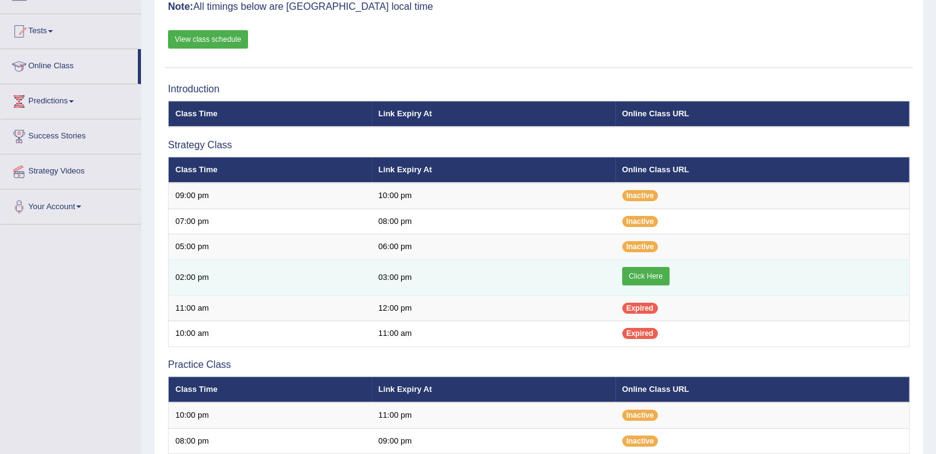
click at [648, 271] on link "Click Here" at bounding box center [645, 276] width 47 height 18
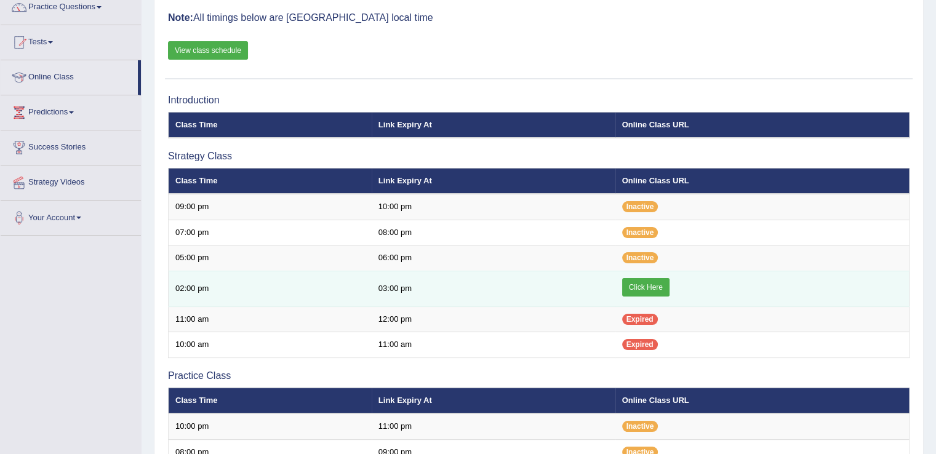
scroll to position [105, 0]
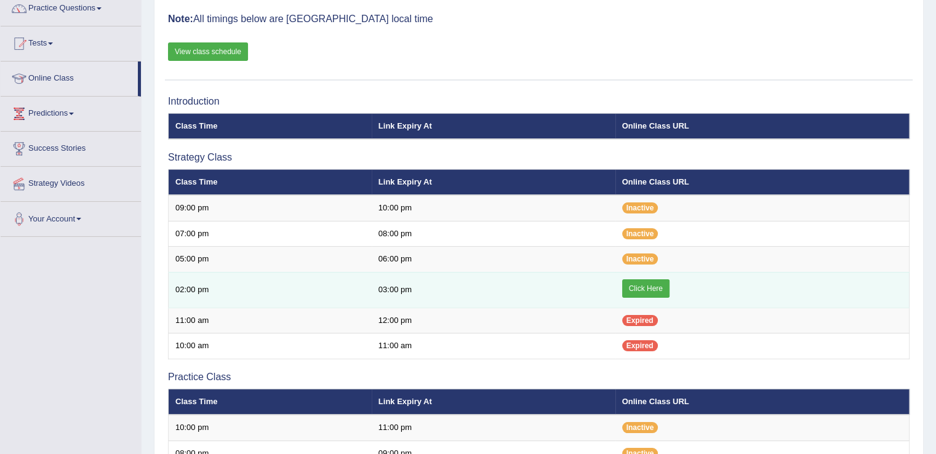
click at [663, 285] on link "Click Here" at bounding box center [645, 288] width 47 height 18
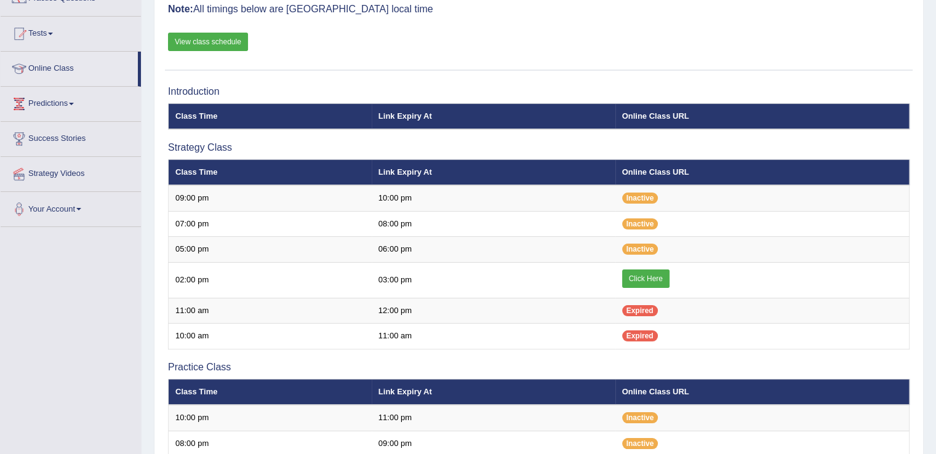
scroll to position [105, 0]
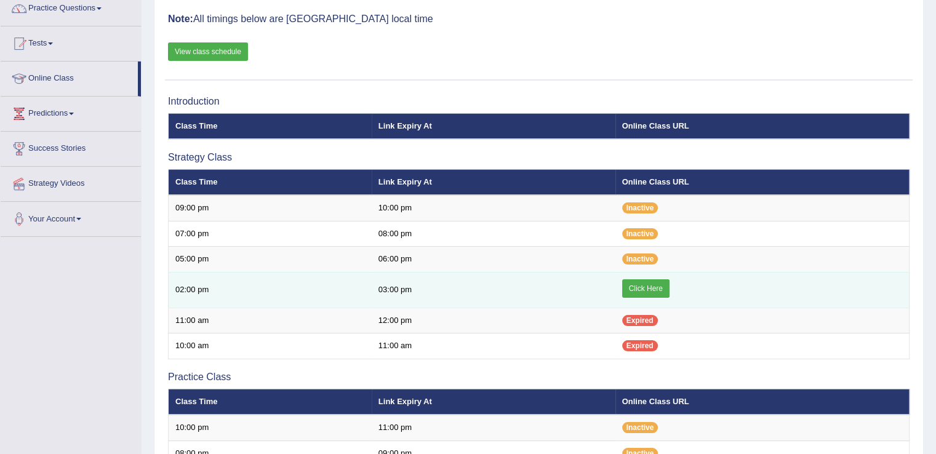
click at [647, 282] on link "Click Here" at bounding box center [645, 288] width 47 height 18
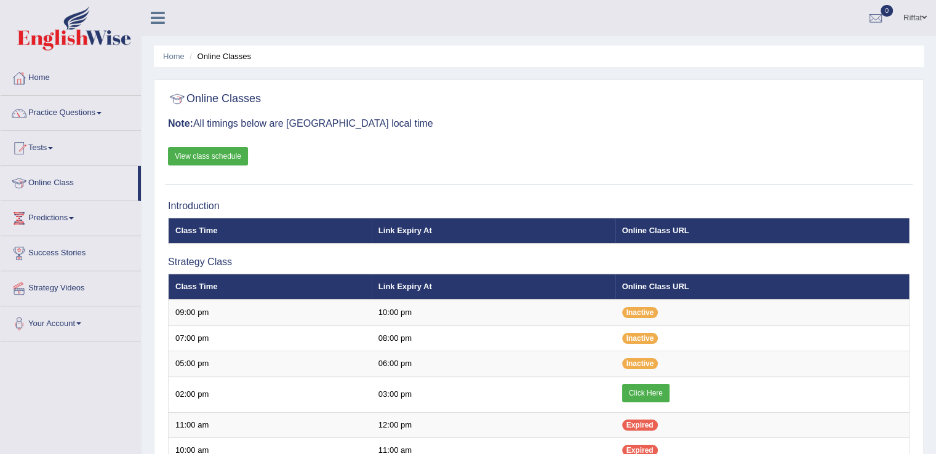
click at [100, 119] on link "Practice Questions" at bounding box center [71, 111] width 140 height 31
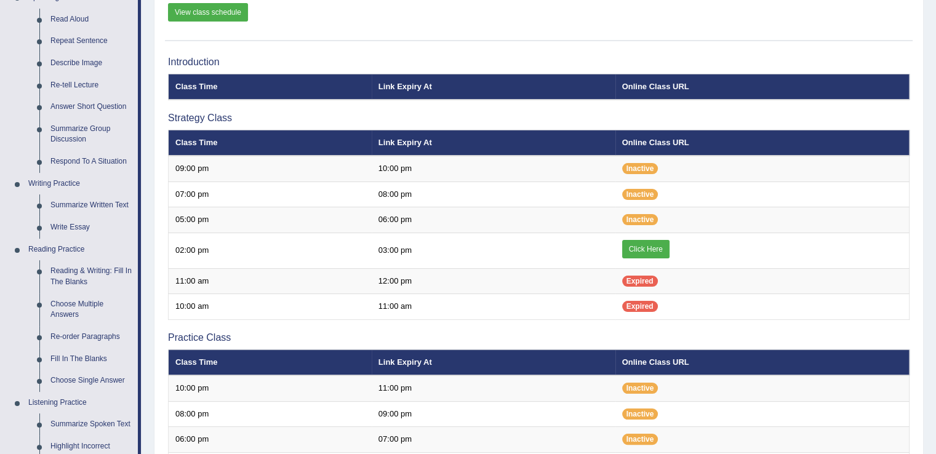
scroll to position [145, 0]
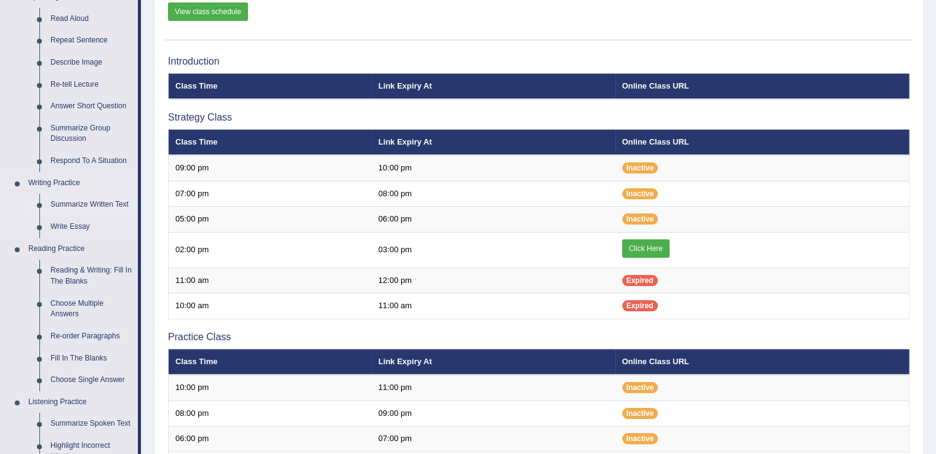
click at [99, 204] on link "Summarize Written Text" at bounding box center [91, 205] width 93 height 22
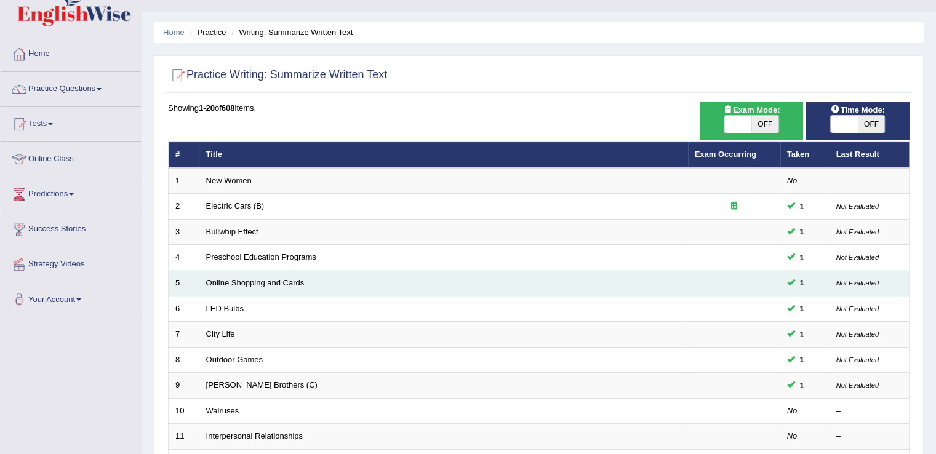
scroll to position [23, 0]
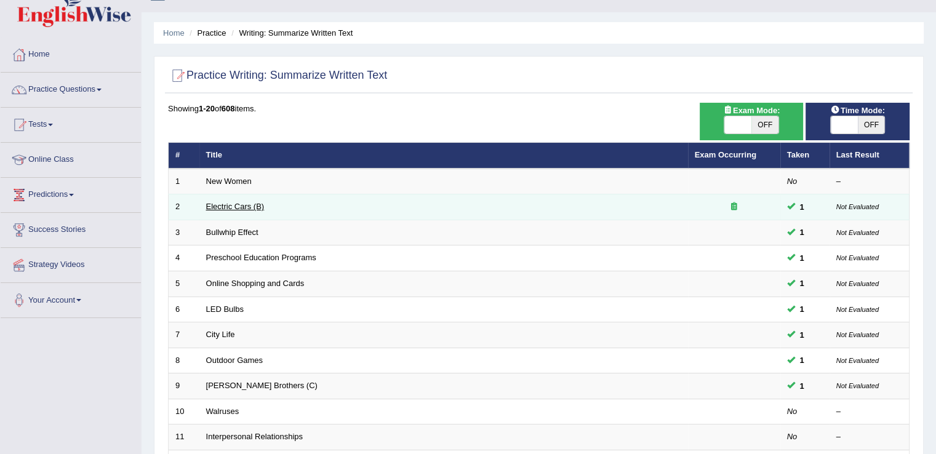
click at [220, 206] on link "Electric Cars (B)" at bounding box center [235, 206] width 58 height 9
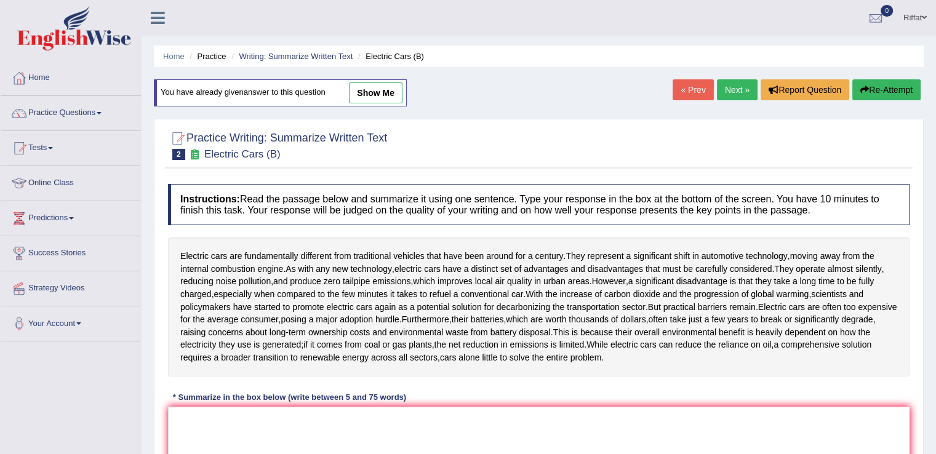
click at [374, 90] on link "show me" at bounding box center [376, 92] width 54 height 21
type textarea "Electric cars are fundamentally different from traditional vehicles that have b…"
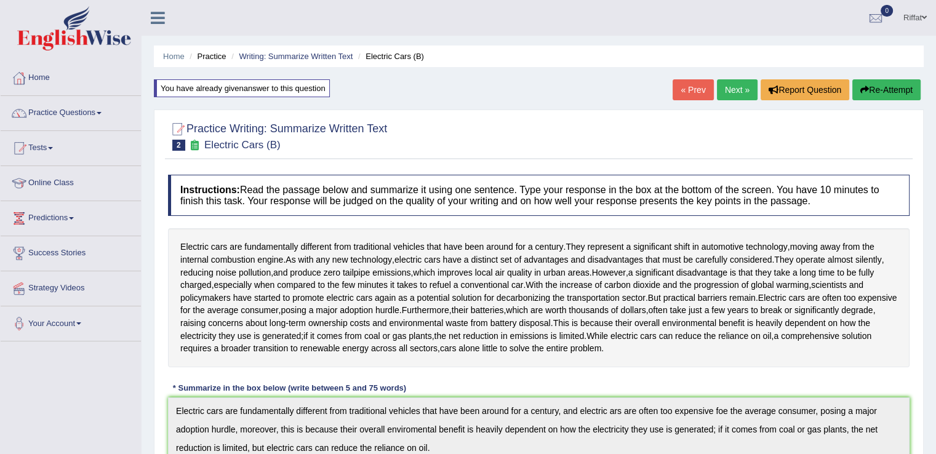
click at [731, 90] on link "Next »" at bounding box center [737, 89] width 41 height 21
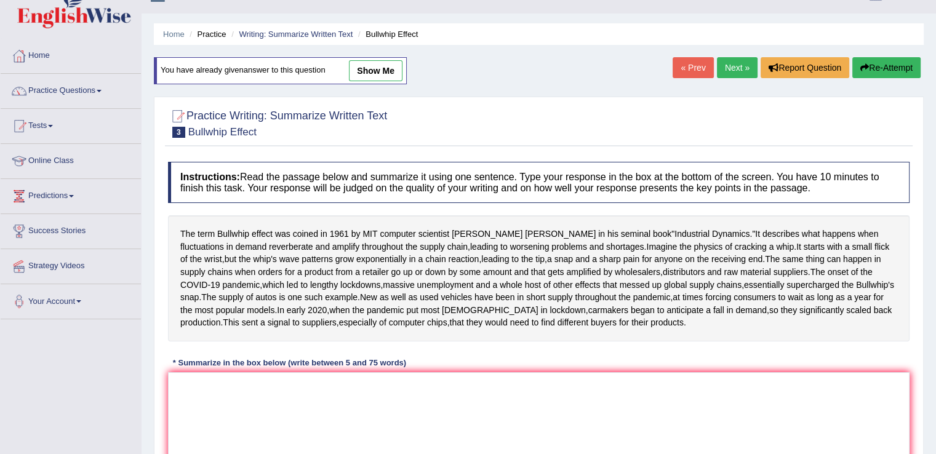
scroll to position [20, 0]
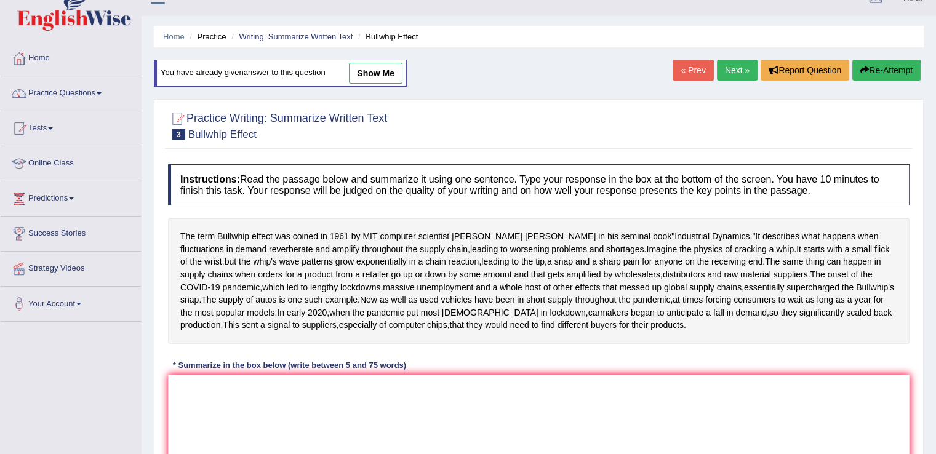
click at [394, 74] on link "show me" at bounding box center [376, 73] width 54 height 21
type textarea "The term Bullwhip effect was coined in [DATE] by MIT computer scientist [PERSON…"
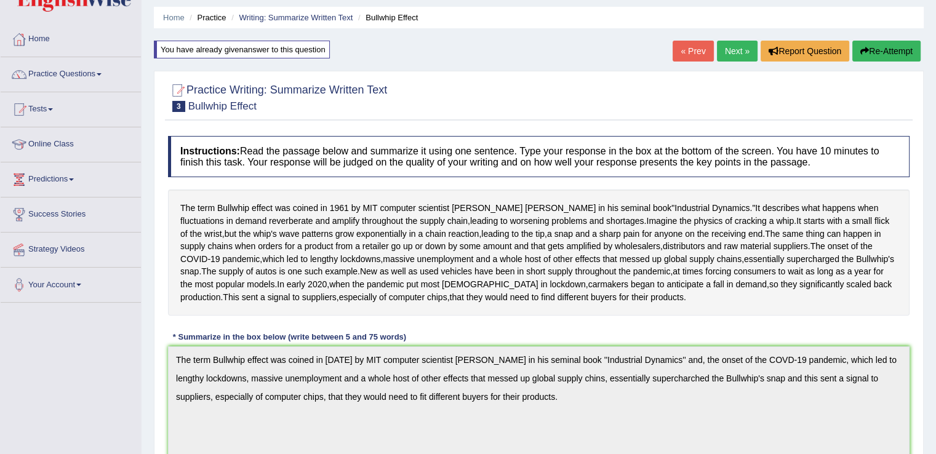
scroll to position [33, 0]
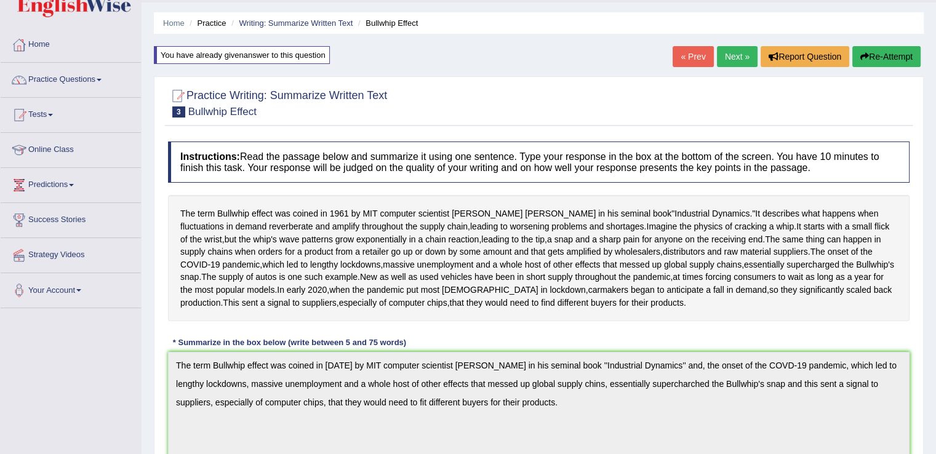
click at [733, 57] on link "Next »" at bounding box center [737, 56] width 41 height 21
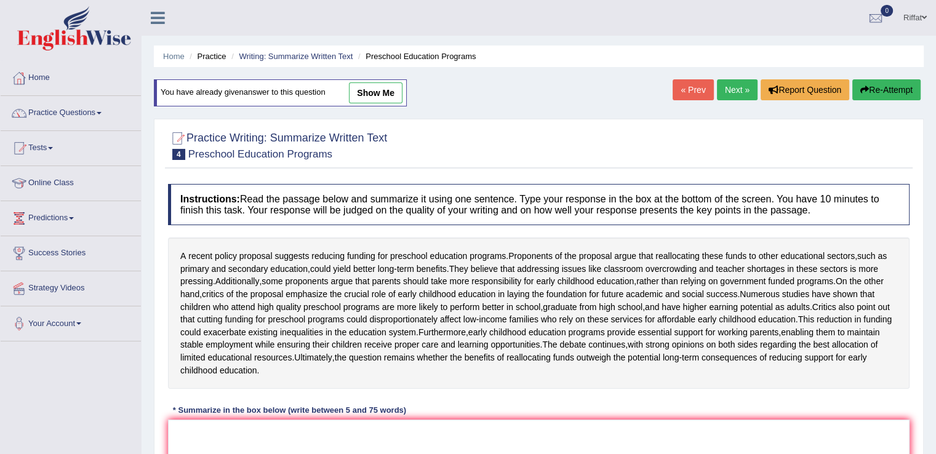
click at [390, 94] on link "show me" at bounding box center [376, 92] width 54 height 21
type textarea "A recent policy proposal suggests reducing funding for preschool education prog…"
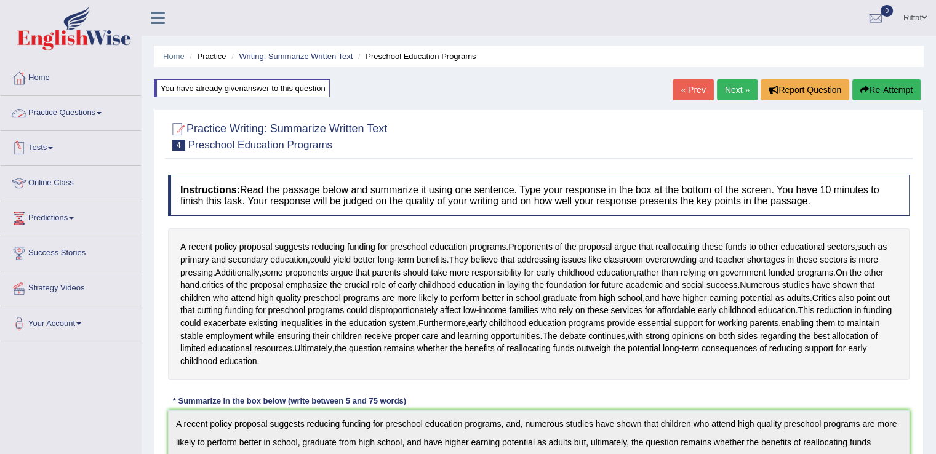
click at [106, 112] on link "Practice Questions" at bounding box center [71, 111] width 140 height 31
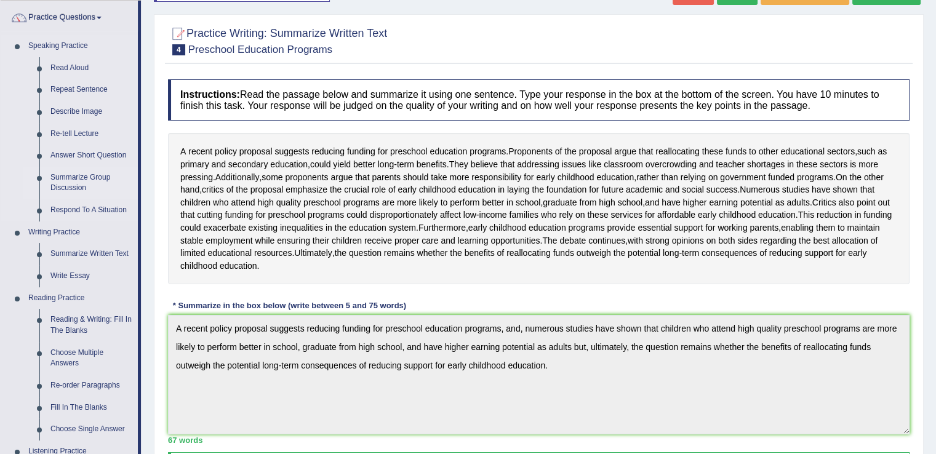
scroll to position [96, 0]
click at [85, 276] on link "Write Essay" at bounding box center [91, 276] width 93 height 22
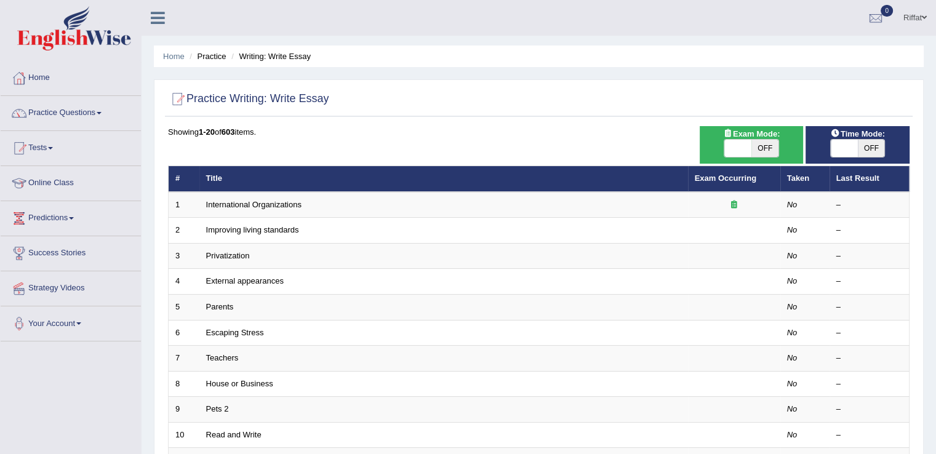
click at [766, 143] on span "OFF" at bounding box center [765, 148] width 27 height 17
checkbox input "true"
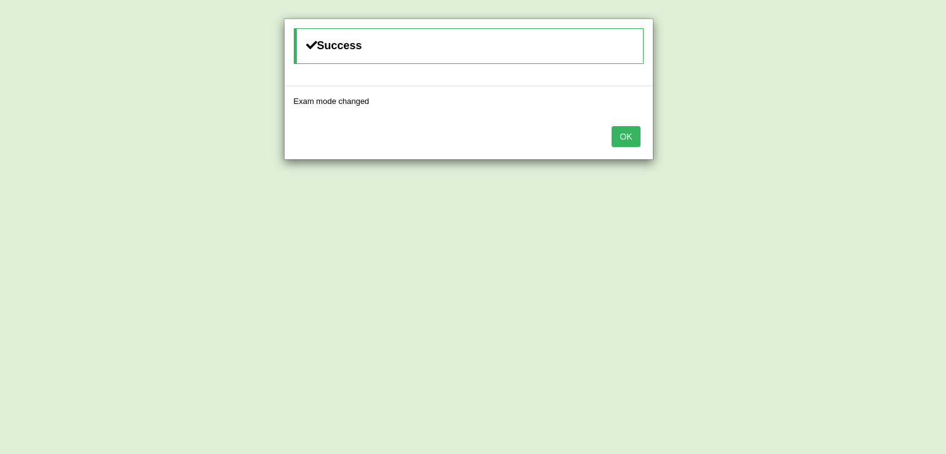
click at [625, 135] on button "OK" at bounding box center [625, 136] width 28 height 21
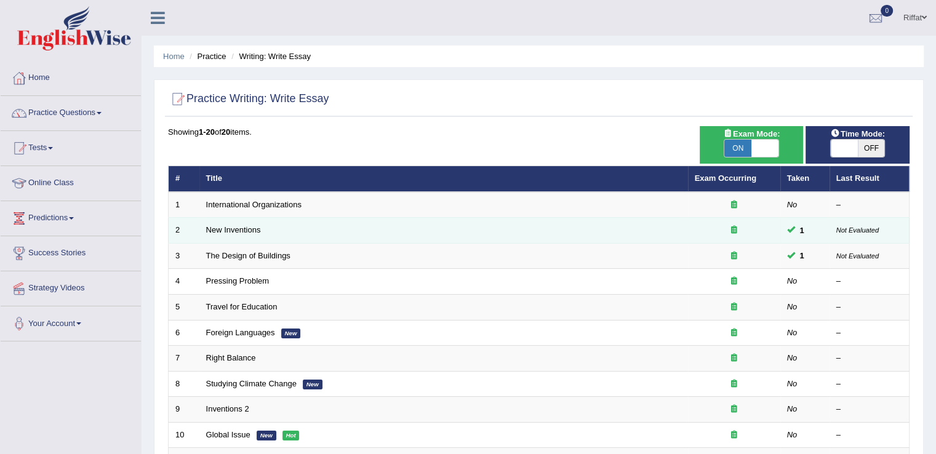
click at [271, 228] on td "New Inventions" at bounding box center [443, 231] width 489 height 26
click at [252, 230] on link "New Inventions" at bounding box center [233, 229] width 55 height 9
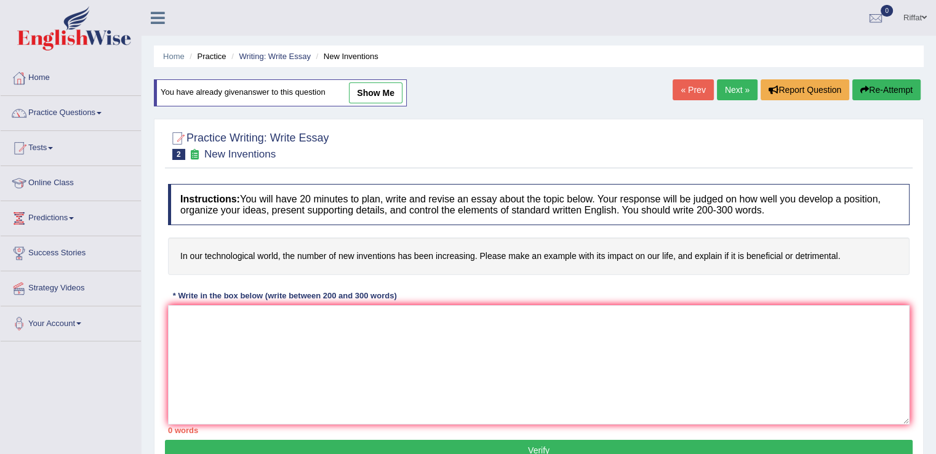
click at [380, 90] on link "show me" at bounding box center [376, 92] width 54 height 21
type textarea "The increasing influence of new inventions on our lives has ignited numerous di…"
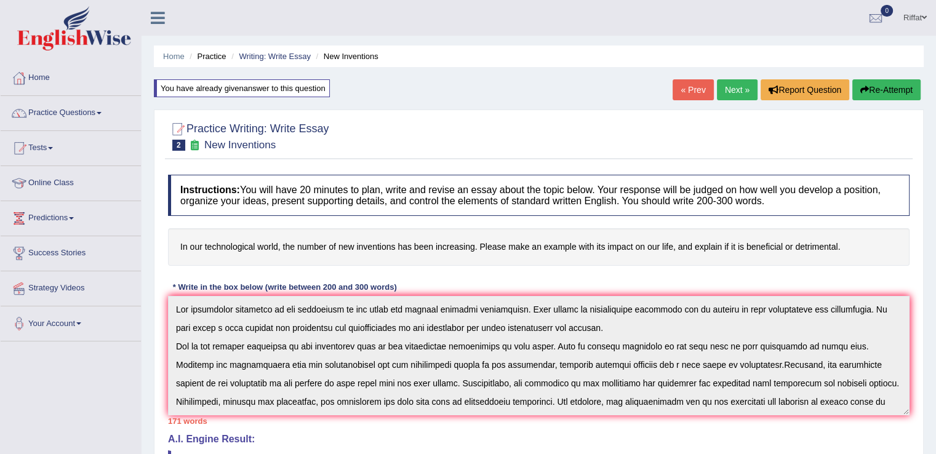
click at [733, 87] on link "Next »" at bounding box center [737, 89] width 41 height 21
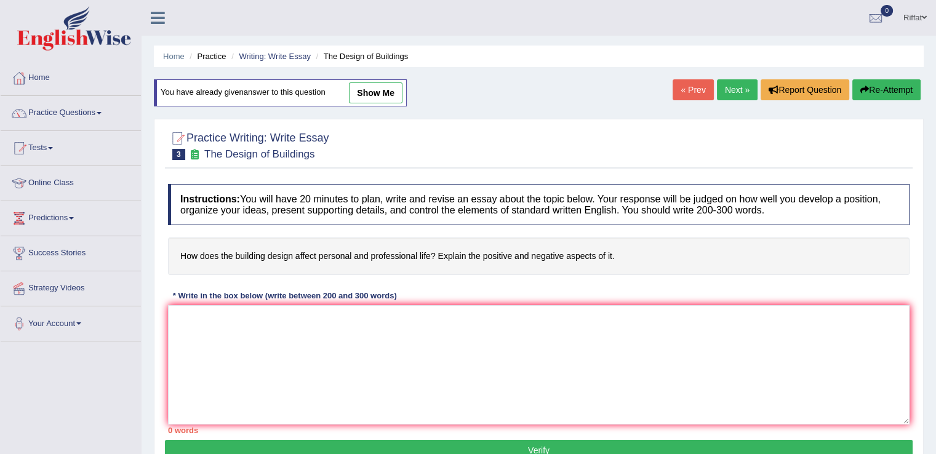
click at [390, 91] on link "show me" at bounding box center [376, 92] width 54 height 21
type textarea "In today's highly competative era of life building design is the main focused a…"
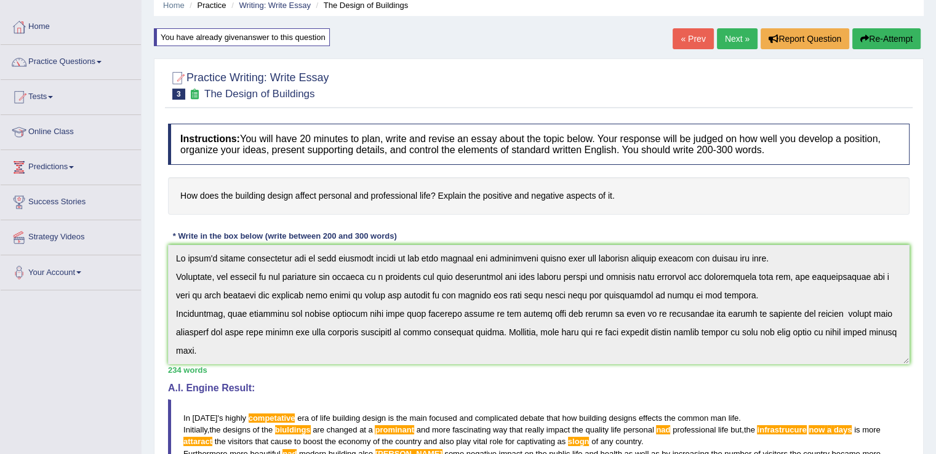
click at [166, 157] on div "Instructions: You will have 20 minutes to plan, write and revise an essay about…" at bounding box center [539, 384] width 748 height 532
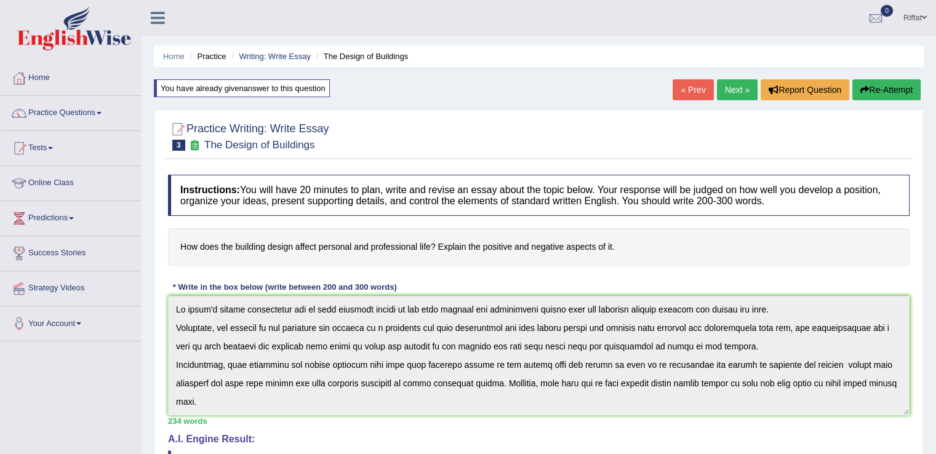
click at [113, 113] on link "Practice Questions" at bounding box center [71, 111] width 140 height 31
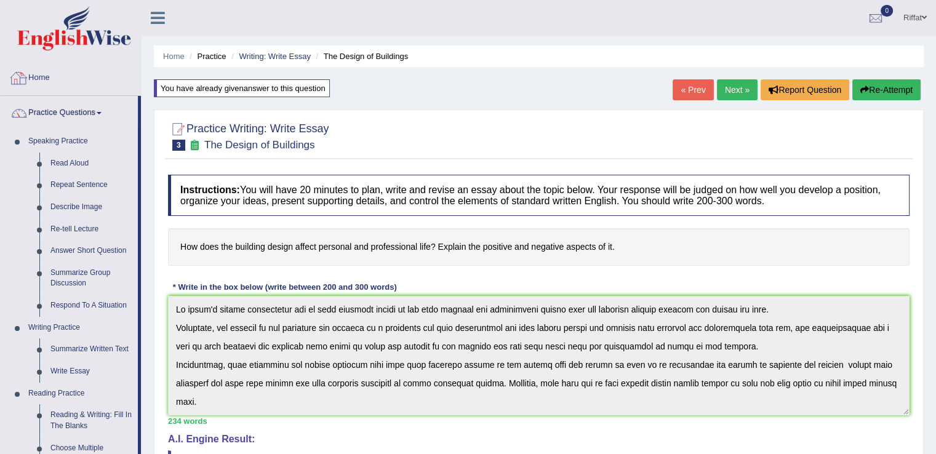
click at [37, 77] on link "Home" at bounding box center [71, 76] width 140 height 31
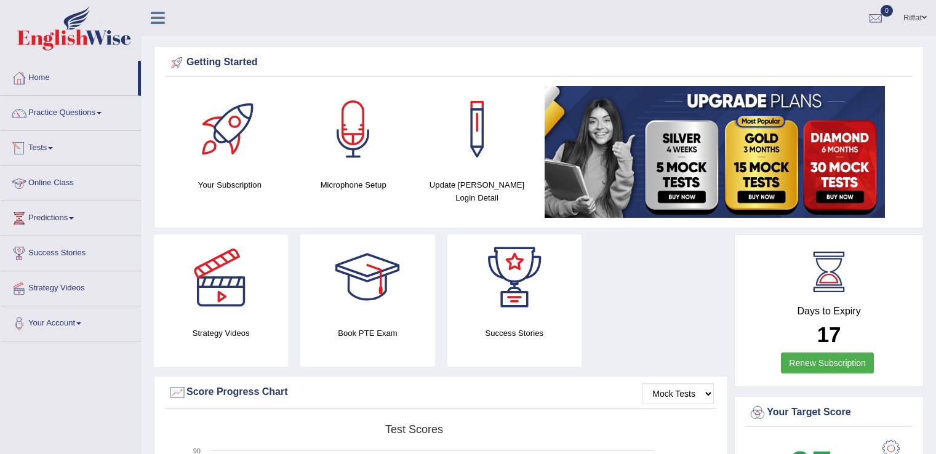
click at [62, 148] on link "Tests" at bounding box center [71, 146] width 140 height 31
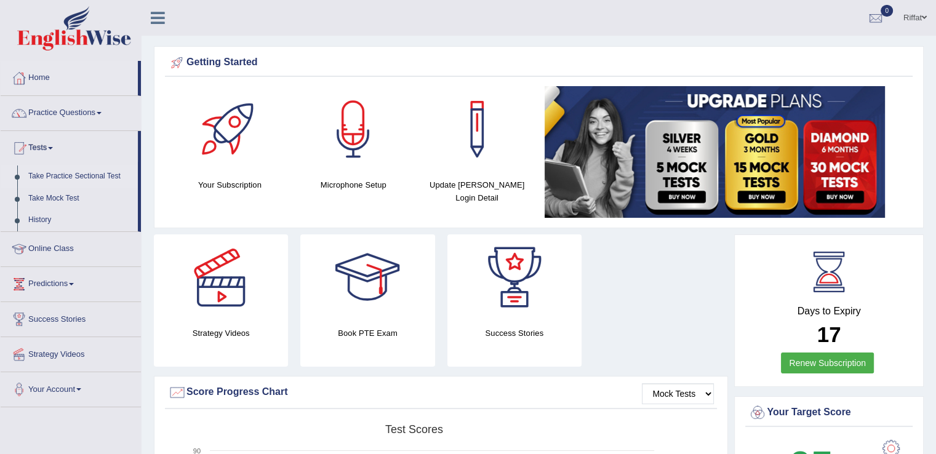
click at [76, 178] on link "Take Practice Sectional Test" at bounding box center [80, 177] width 115 height 22
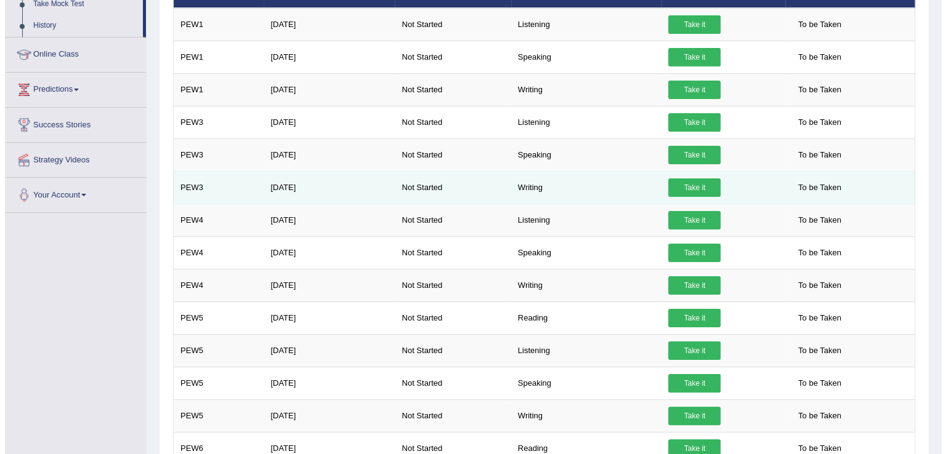
scroll to position [196, 0]
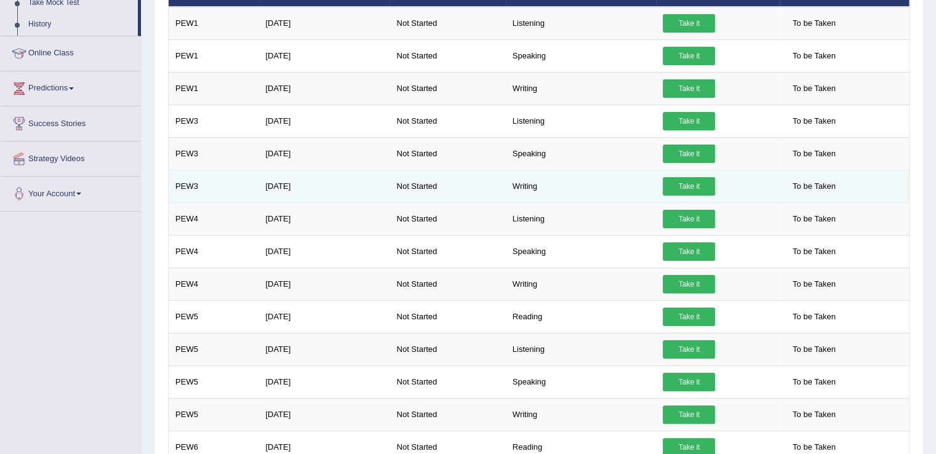
click at [524, 386] on td "Speaking" at bounding box center [581, 382] width 151 height 33
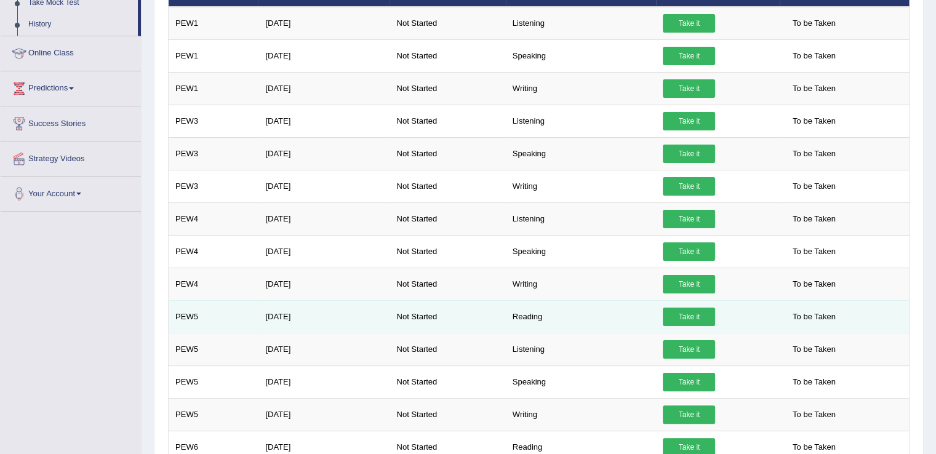
click at [691, 316] on link "Take it" at bounding box center [689, 317] width 52 height 18
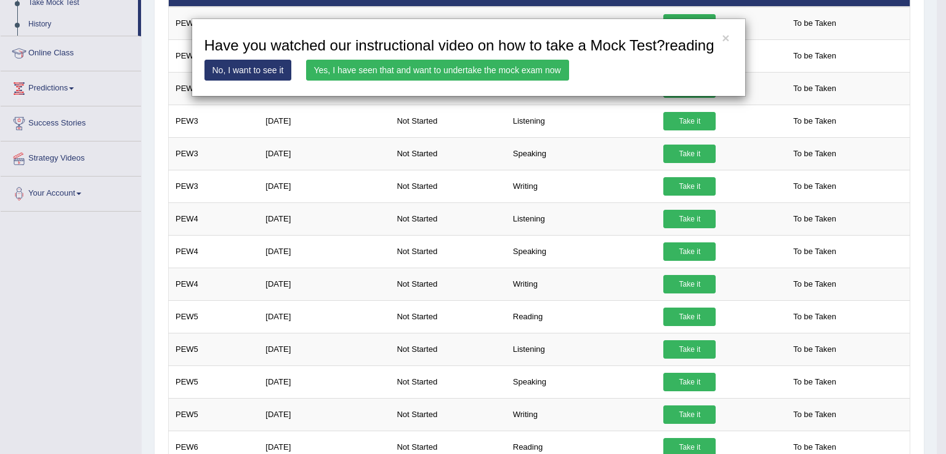
click at [457, 70] on link "Yes, I have seen that and want to undertake the mock exam now" at bounding box center [437, 70] width 263 height 21
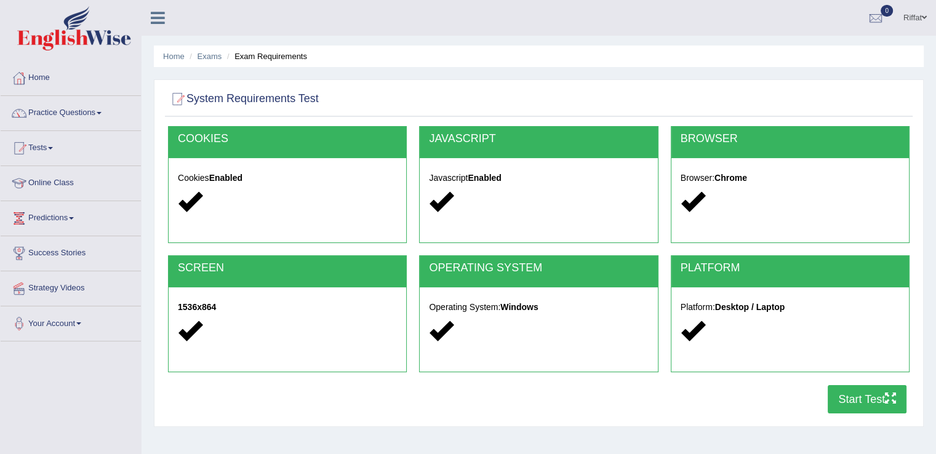
click at [843, 398] on button "Start Test" at bounding box center [867, 399] width 79 height 28
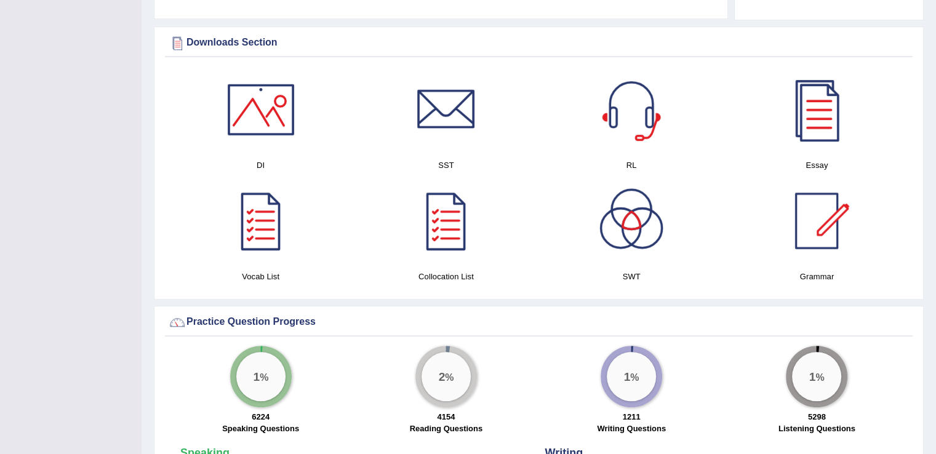
scroll to position [575, 0]
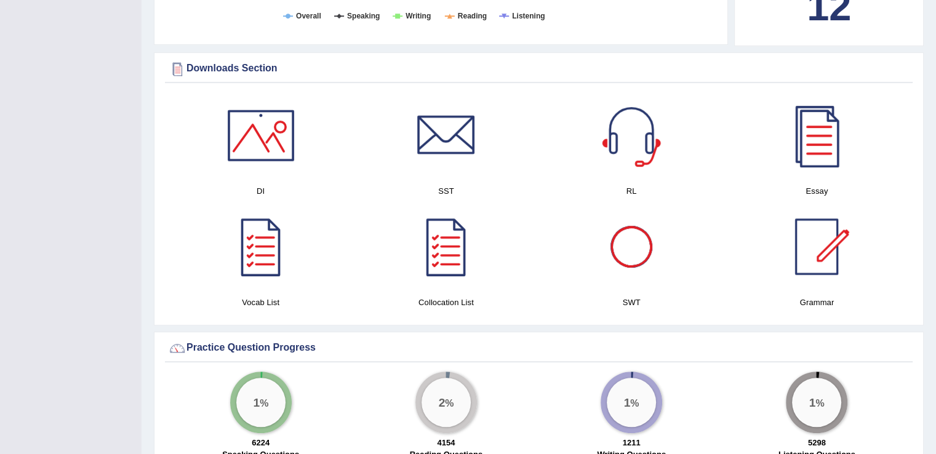
click at [635, 249] on div at bounding box center [632, 247] width 86 height 86
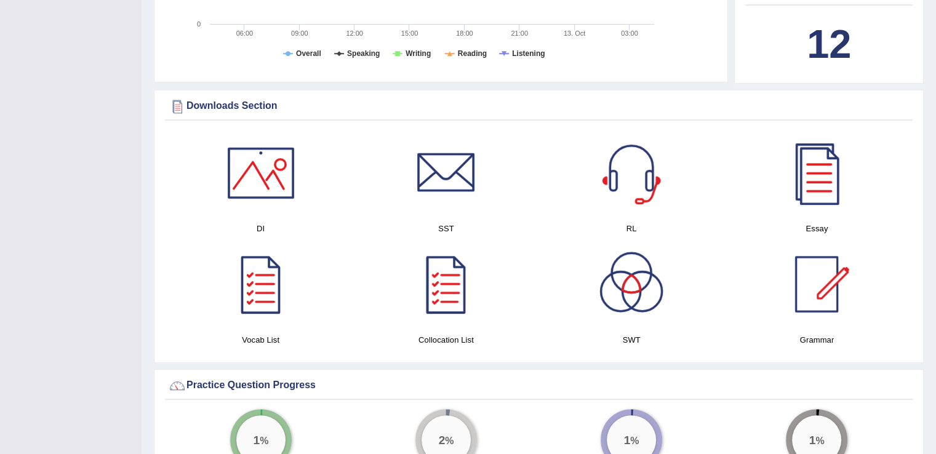
scroll to position [535, 0]
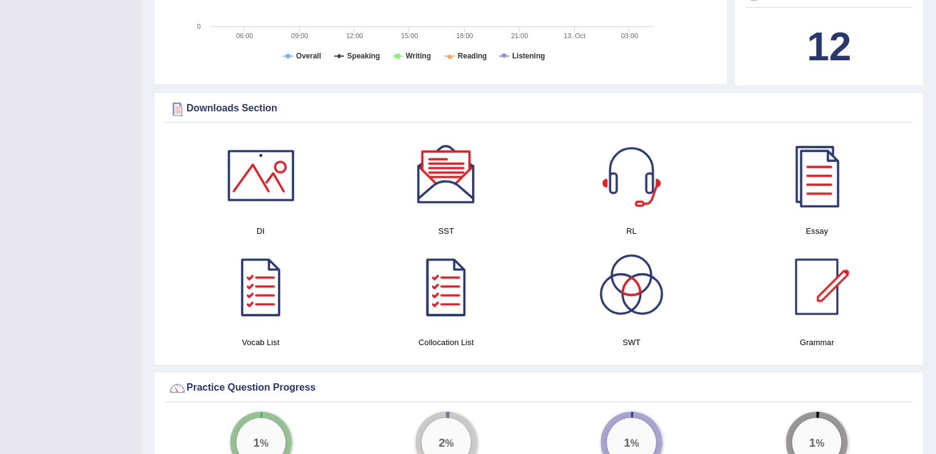
click at [447, 185] on div at bounding box center [446, 175] width 86 height 86
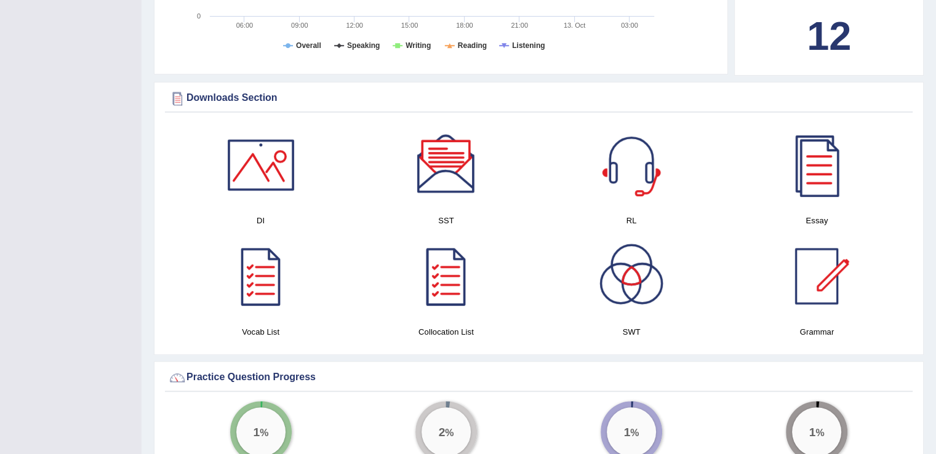
scroll to position [540, 0]
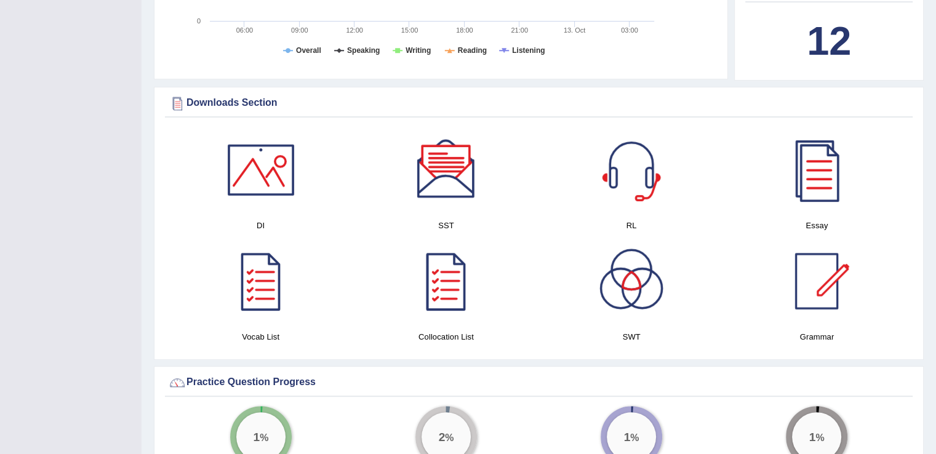
click at [267, 173] on div at bounding box center [261, 170] width 86 height 86
click at [606, 191] on div at bounding box center [632, 170] width 86 height 86
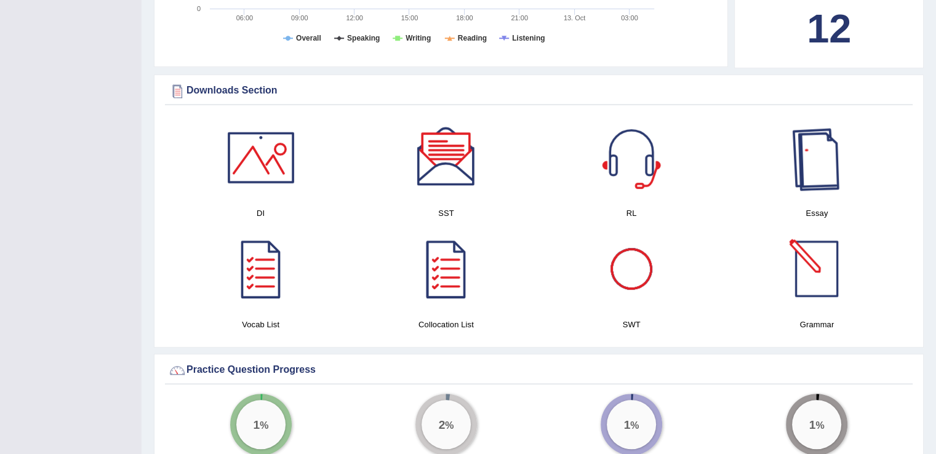
click at [814, 136] on div at bounding box center [817, 158] width 86 height 86
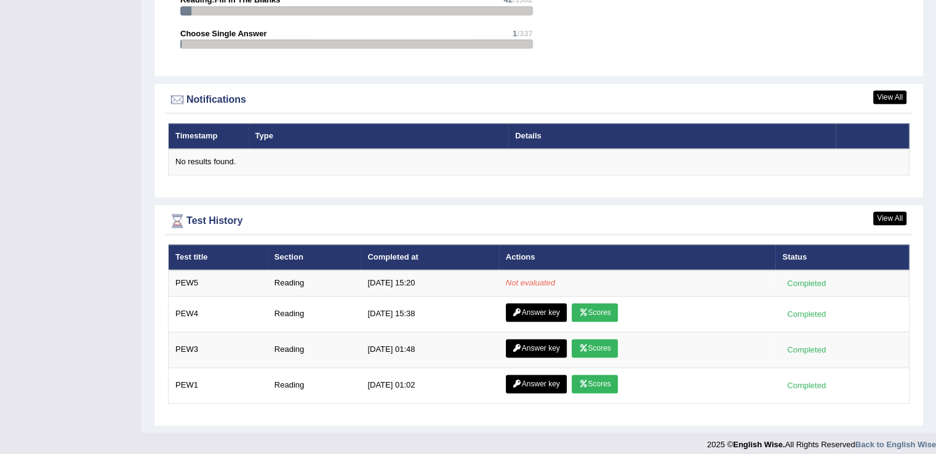
scroll to position [1428, 0]
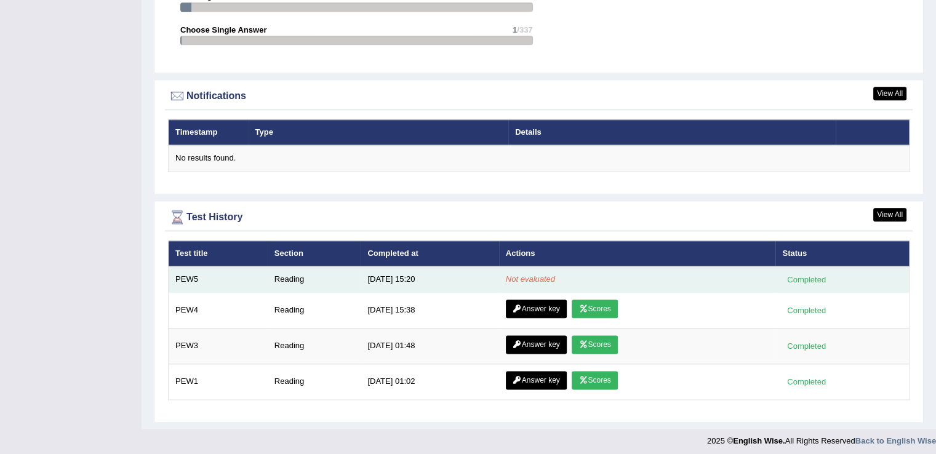
click at [805, 274] on div "Completed" at bounding box center [806, 279] width 48 height 13
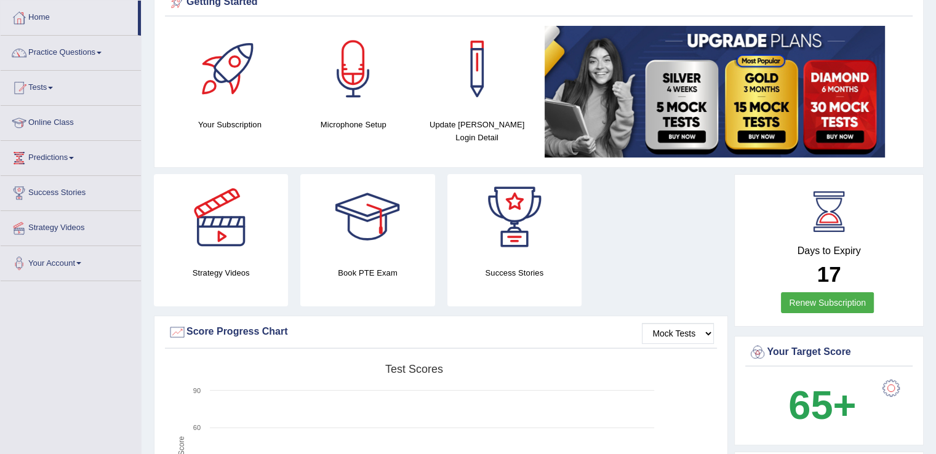
scroll to position [0, 0]
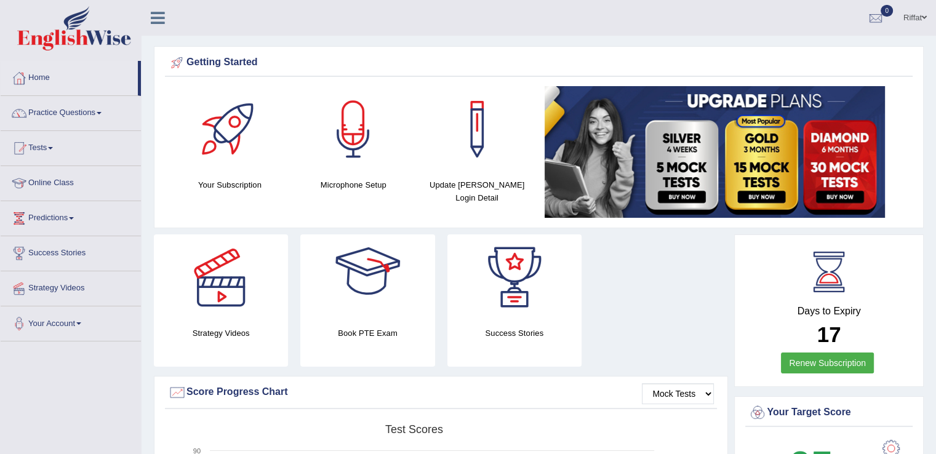
click at [379, 315] on div at bounding box center [367, 278] width 86 height 86
